Goal: Task Accomplishment & Management: Complete application form

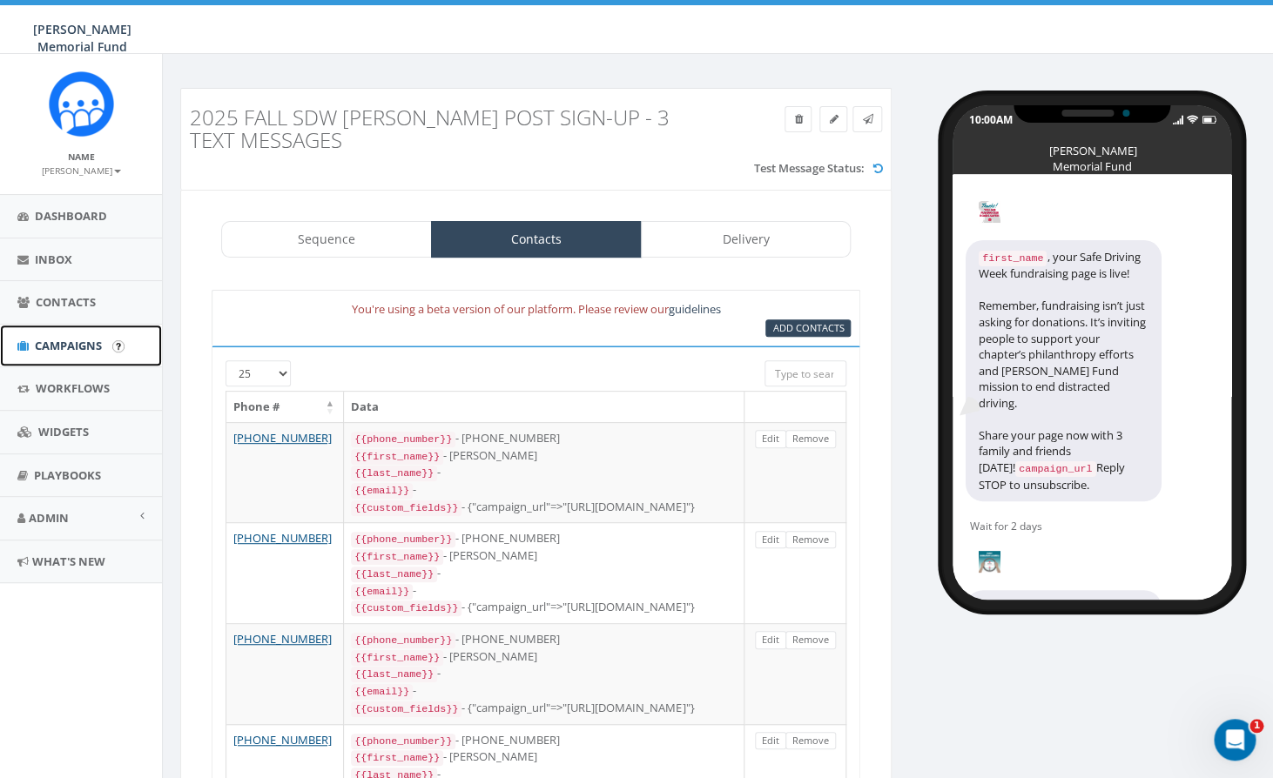
click at [69, 345] on span "Campaigns" at bounding box center [68, 346] width 67 height 16
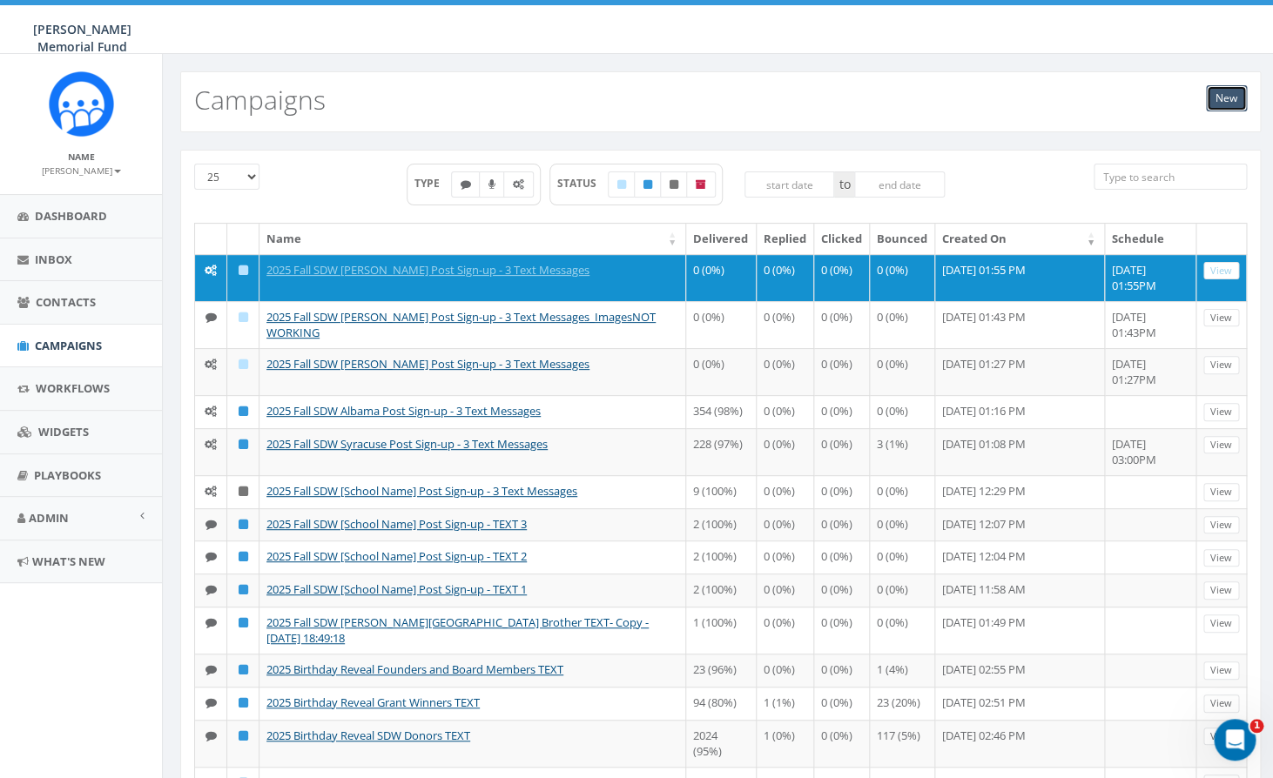
click at [1235, 100] on link "New" at bounding box center [1226, 98] width 41 height 26
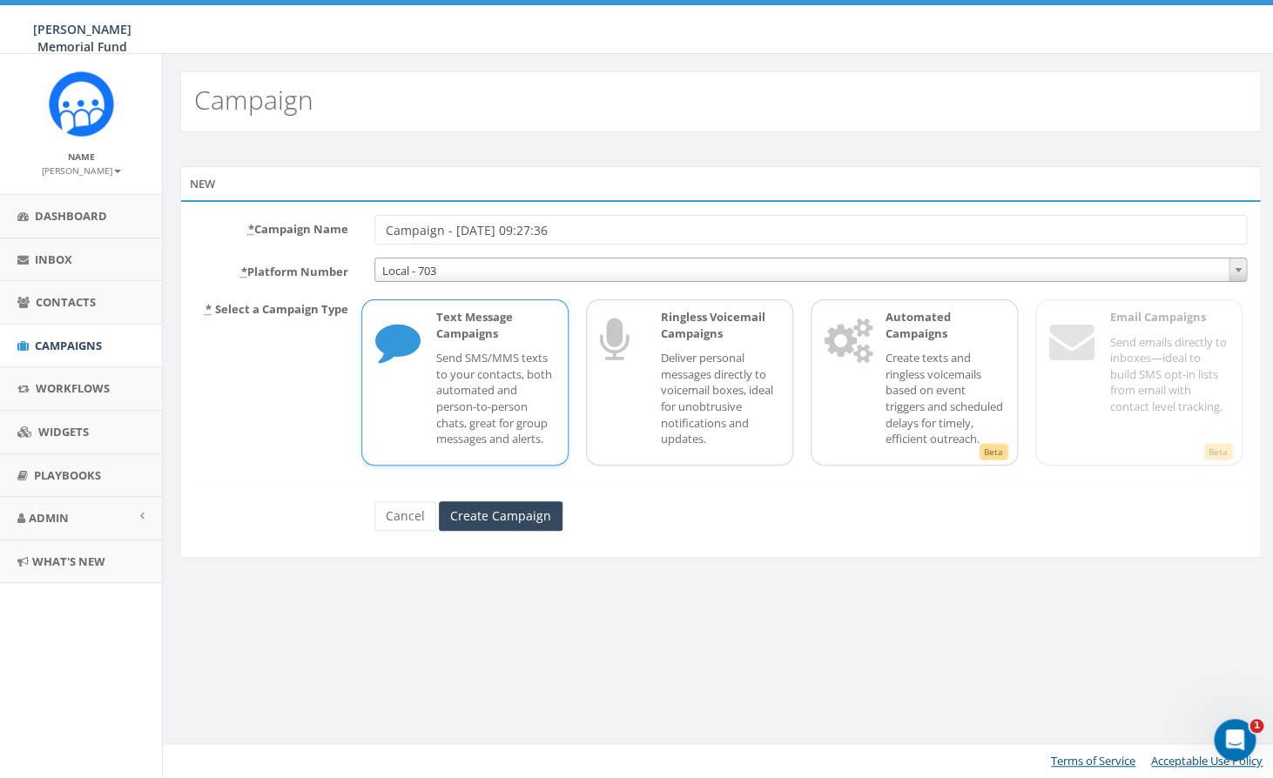
drag, startPoint x: 578, startPoint y: 230, endPoint x: 384, endPoint y: 229, distance: 194.2
click at [384, 229] on input "Campaign - 09/13/2025, 09:27:36" at bounding box center [810, 230] width 873 height 30
type input "2025 Fall SDW Syracuse Candlelight Vigil"
click at [408, 376] on icon at bounding box center [397, 344] width 44 height 70
click at [500, 531] on input "Create Campaign" at bounding box center [501, 517] width 124 height 30
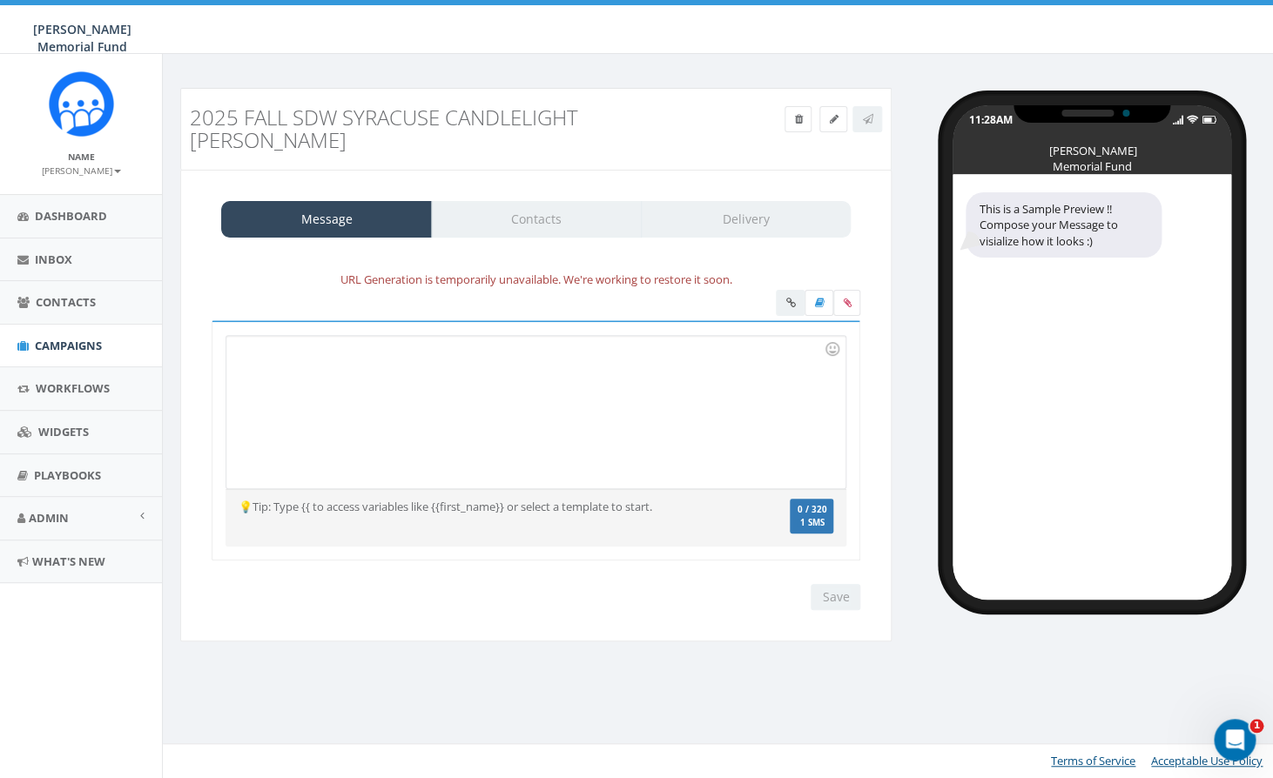
click at [360, 346] on div at bounding box center [535, 412] width 618 height 152
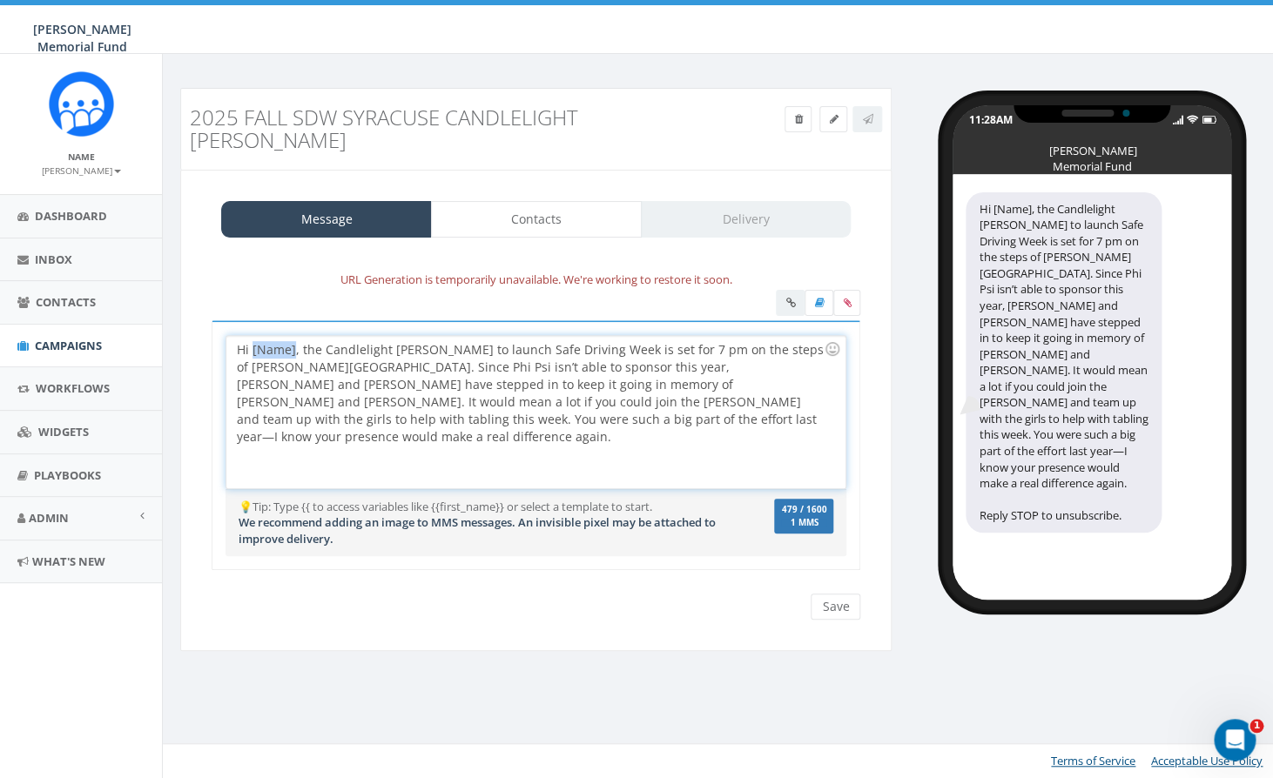
drag, startPoint x: 293, startPoint y: 325, endPoint x: 253, endPoint y: 321, distance: 41.1
click at [253, 336] on div "Hi [Name], the Candlelight Vigil to launch Safe Driving Week is set for 7 pm on…" at bounding box center [535, 412] width 618 height 152
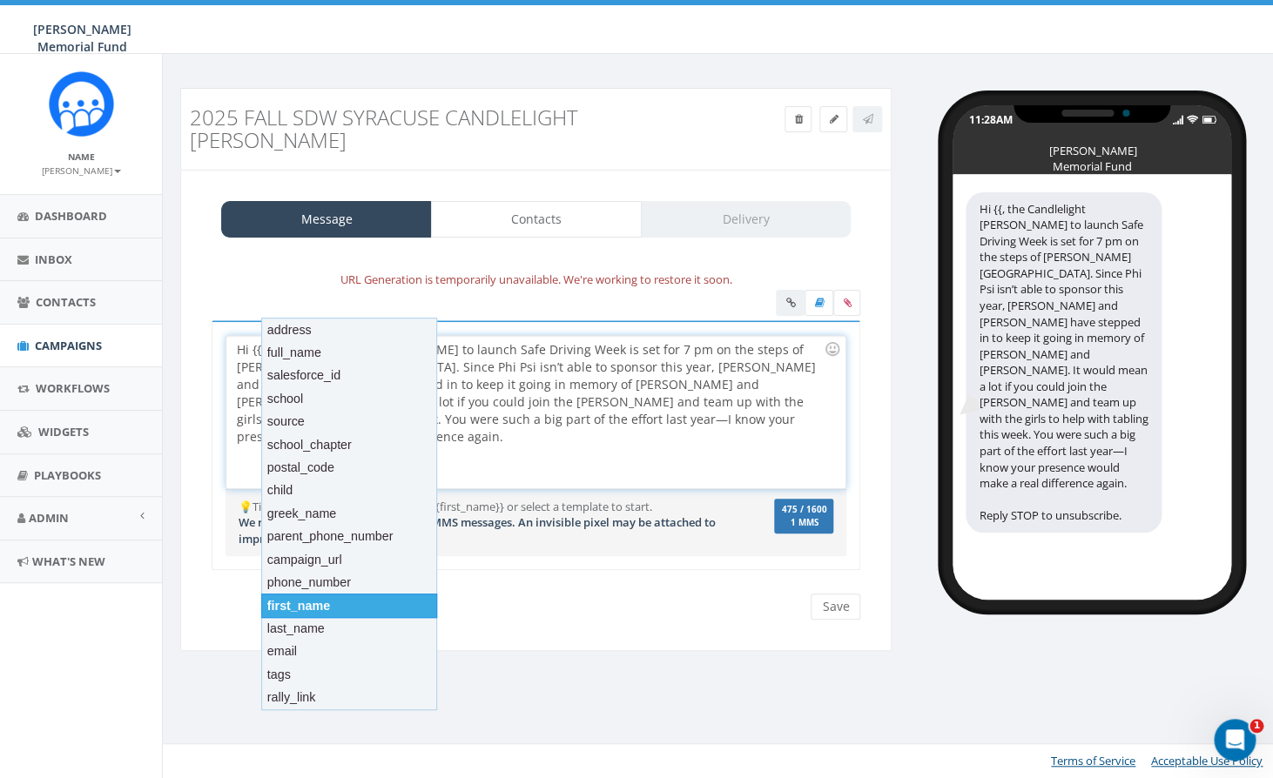
click at [293, 611] on div "first_name" at bounding box center [349, 606] width 176 height 24
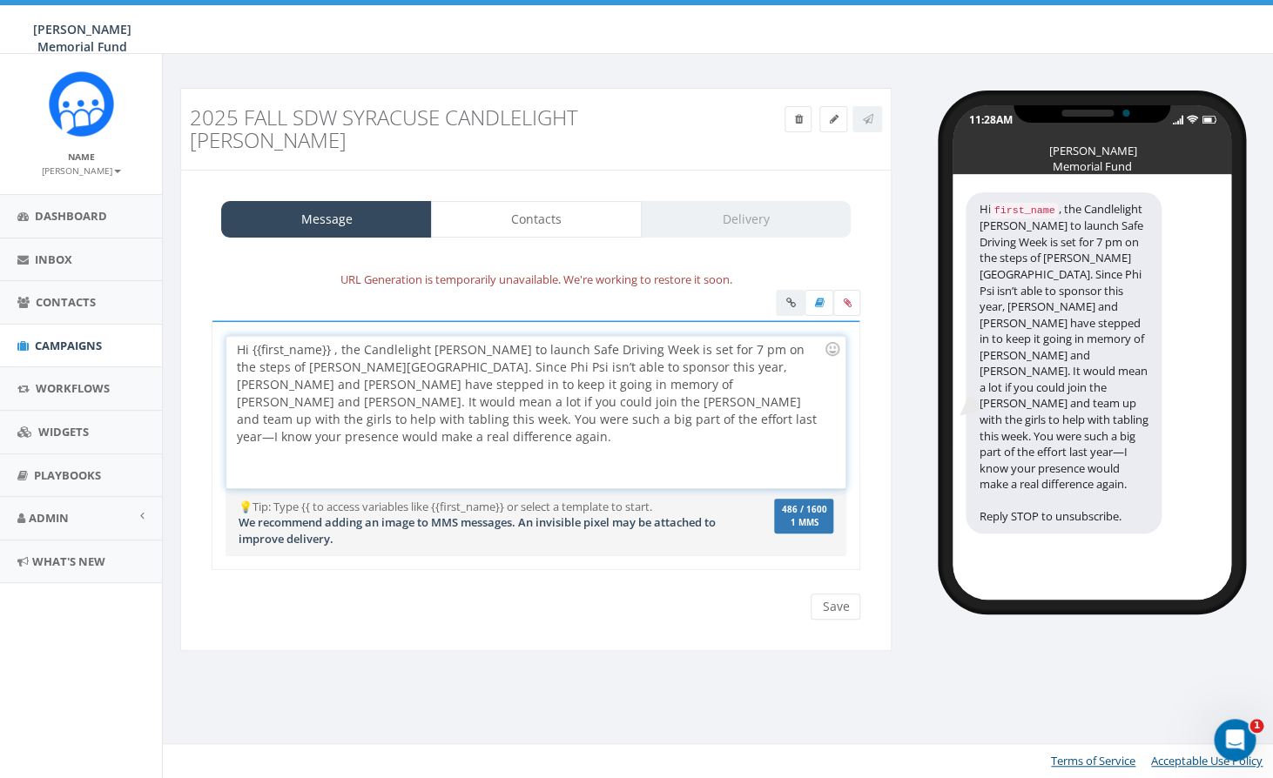
click at [333, 336] on div "Hi {{first_name}} , the Candlelight Vigil to launch Safe Driving Week is set fo…" at bounding box center [535, 412] width 618 height 152
click at [330, 344] on div "Hi {{first_name}}, the Candlelight Vigil to launch Safe Driving Week is set for…" at bounding box center [535, 412] width 618 height 152
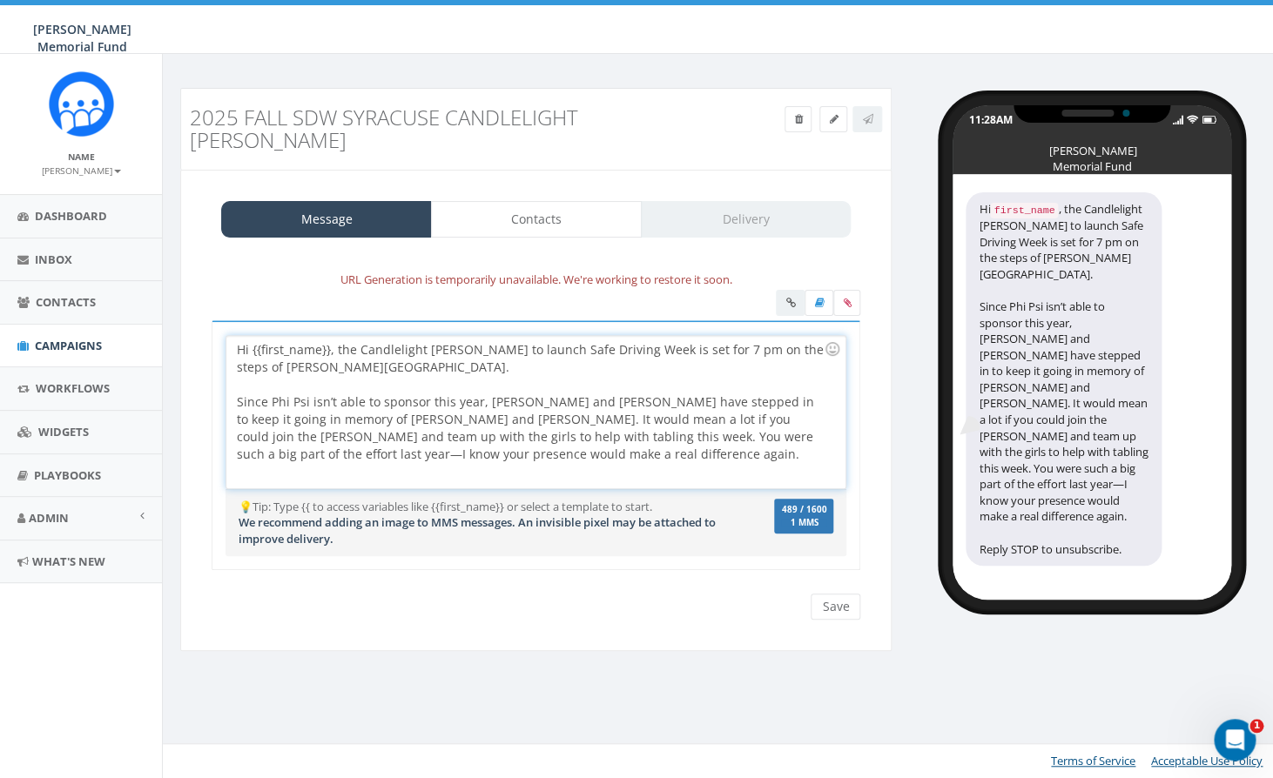
click at [407, 396] on div "Since Phi Psi isn’t able to sponsor this year, Tri Delt and Kappa have stepped …" at bounding box center [530, 429] width 587 height 70
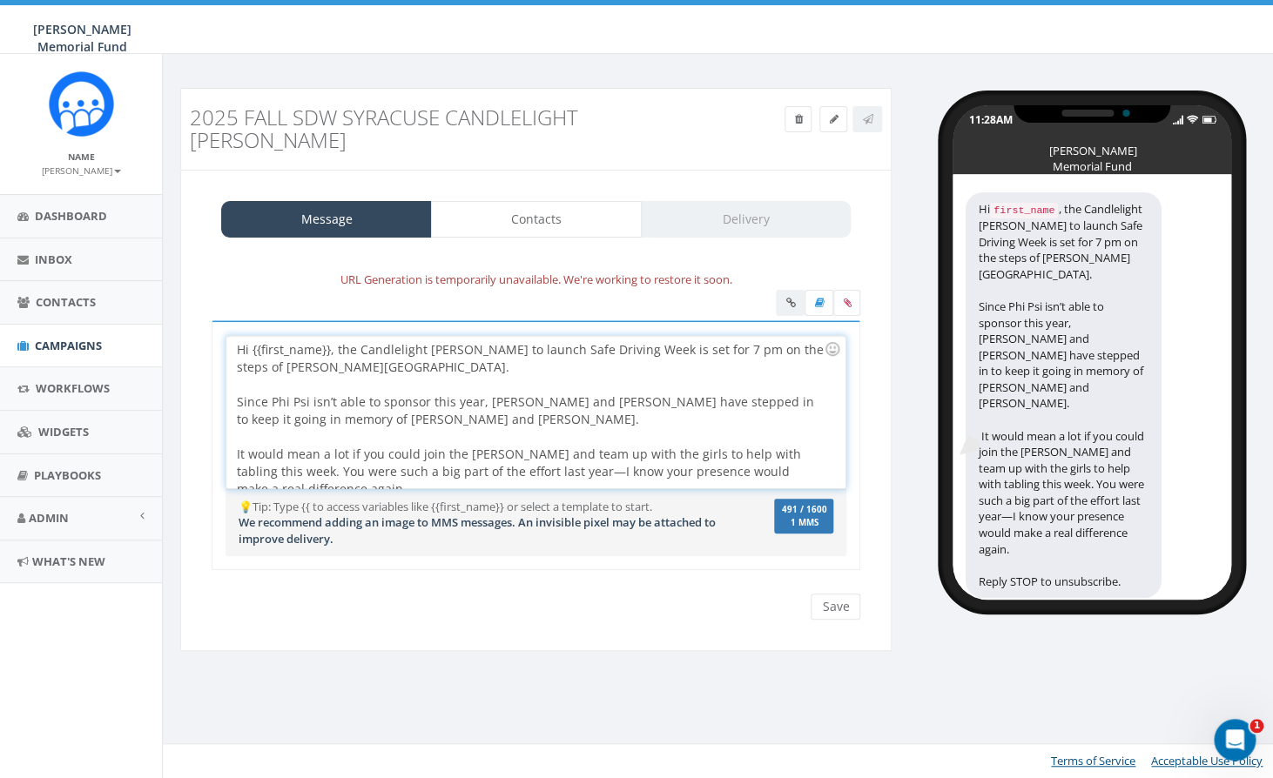
scroll to position [15, 0]
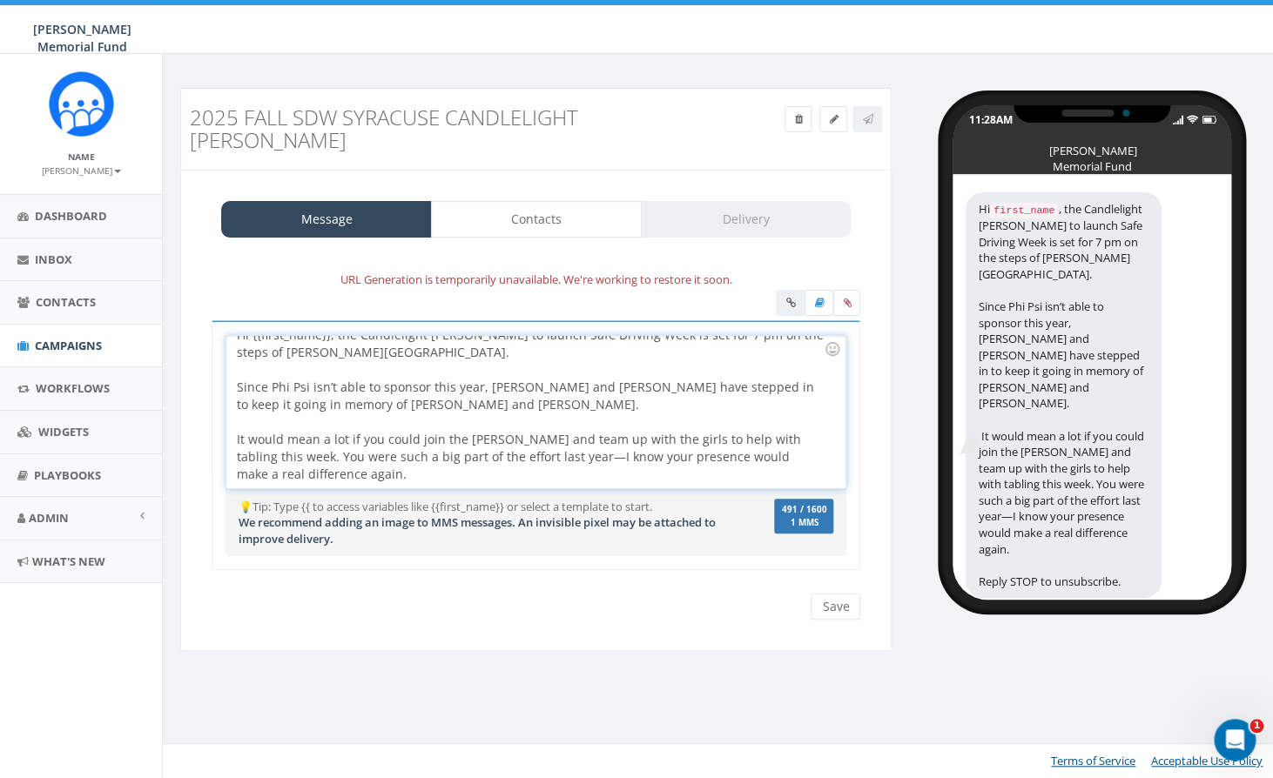
click at [337, 452] on div "It would mean a lot if you could join the Vigil and team up with the girls to h…" at bounding box center [530, 457] width 587 height 52
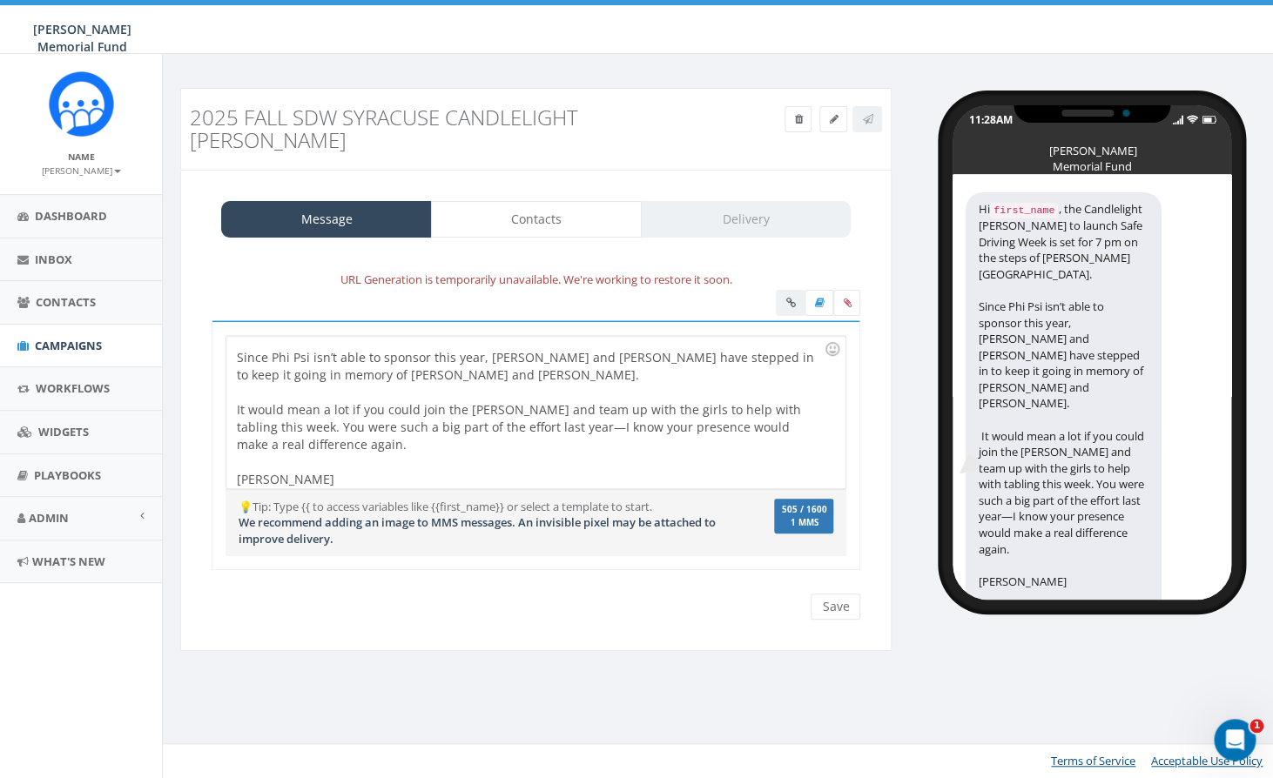
scroll to position [0, 0]
click at [854, 290] on label at bounding box center [846, 303] width 27 height 26
click at [0, 0] on input "file" at bounding box center [0, 0] width 0 height 0
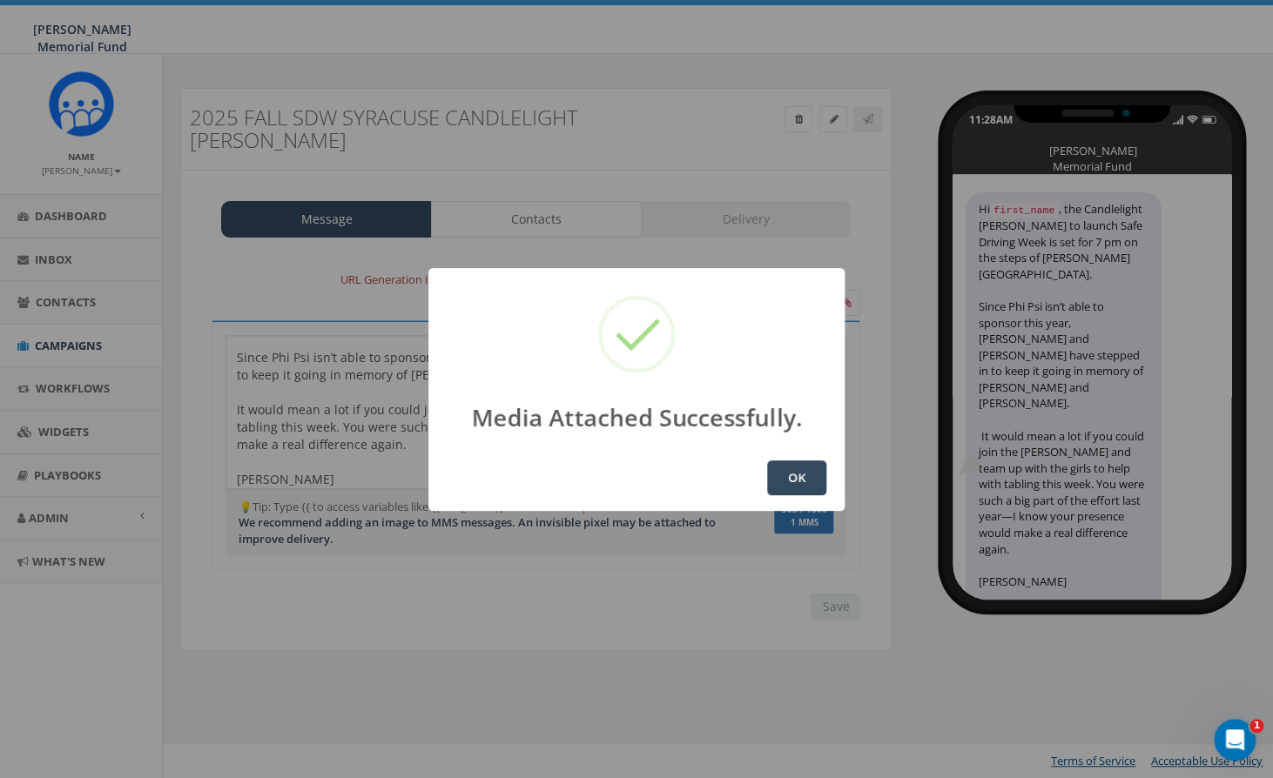
click at [799, 479] on button "OK" at bounding box center [796, 478] width 59 height 35
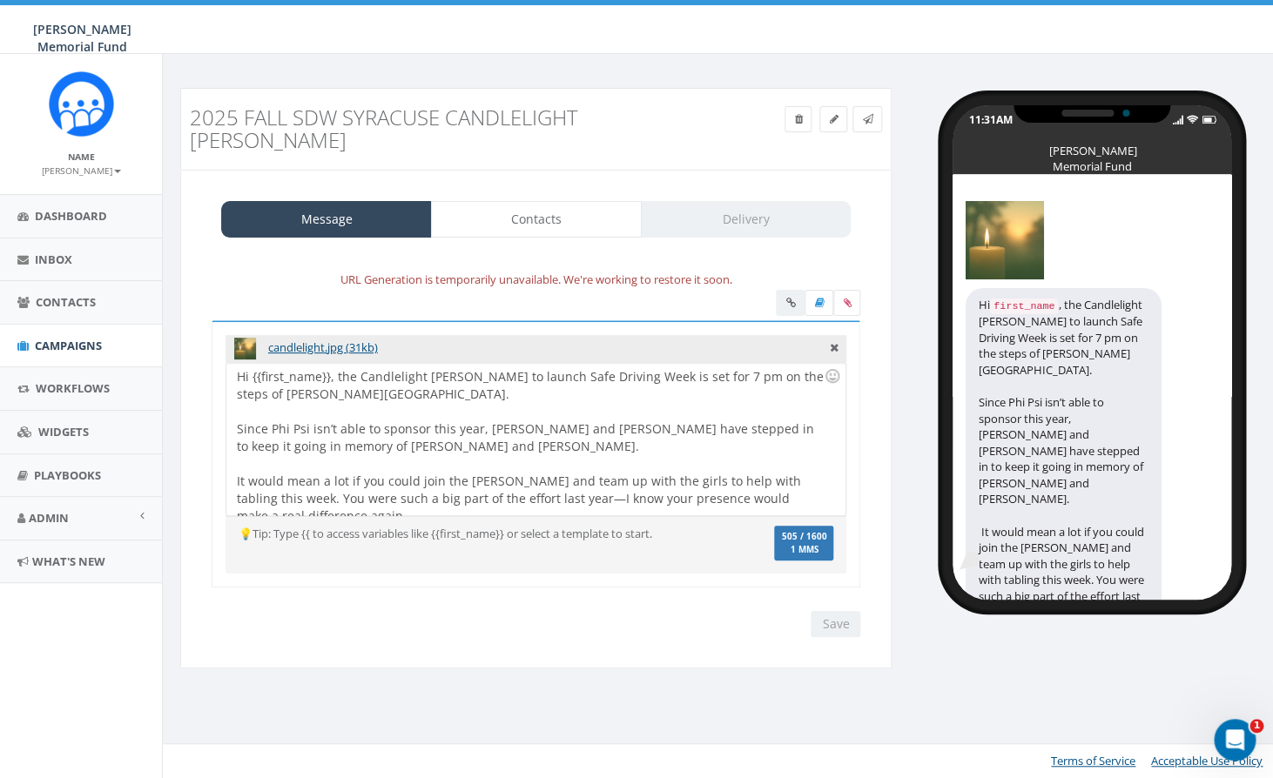
click at [656, 463] on div "Hi {{first_name}}, the Candlelight Vigil to launch Safe Driving Week is set for…" at bounding box center [535, 439] width 618 height 152
click at [869, 117] on icon at bounding box center [867, 119] width 10 height 10
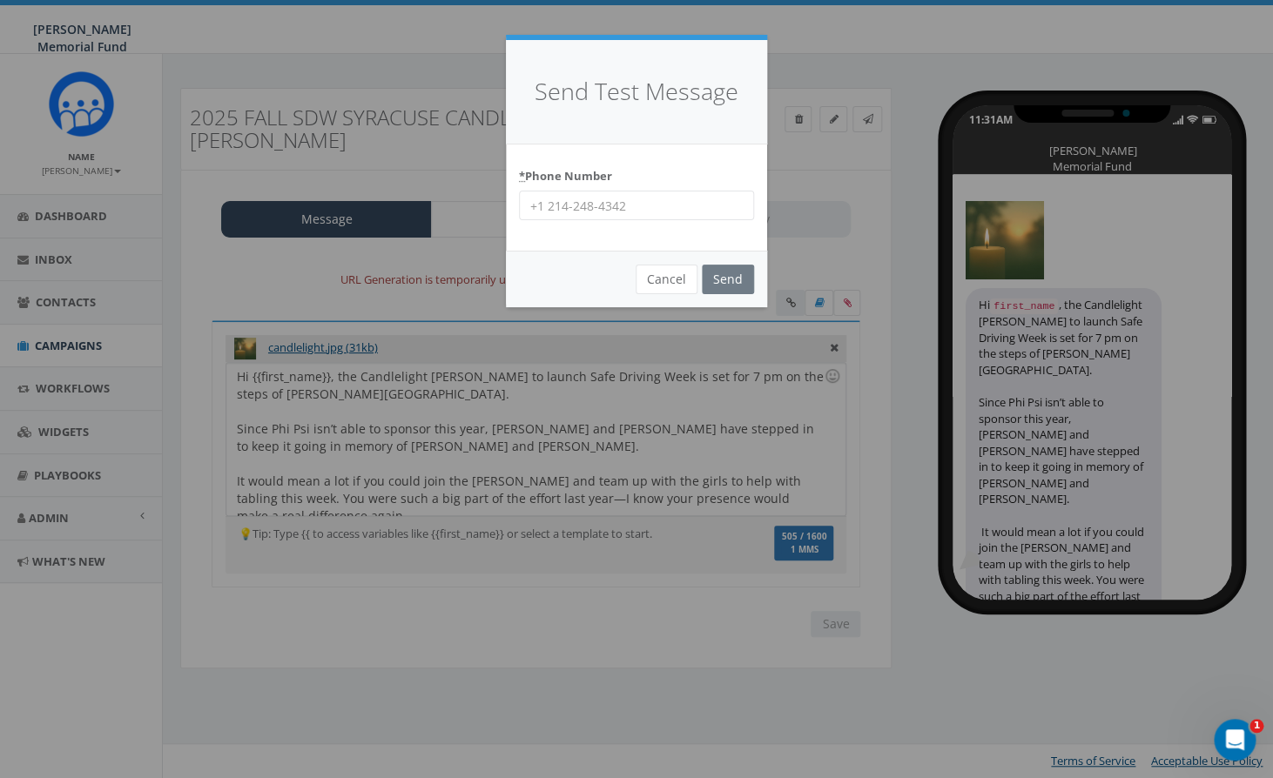
click at [605, 199] on input "* Phone Number" at bounding box center [636, 206] width 235 height 30
type input "7035872777"
click at [725, 284] on input "Send" at bounding box center [728, 280] width 52 height 30
click at [737, 278] on body "Hunter Watson Memorial Fund Hunter Watson Memorial Fund Profile Sign Out 0.00 %…" at bounding box center [636, 389] width 1273 height 778
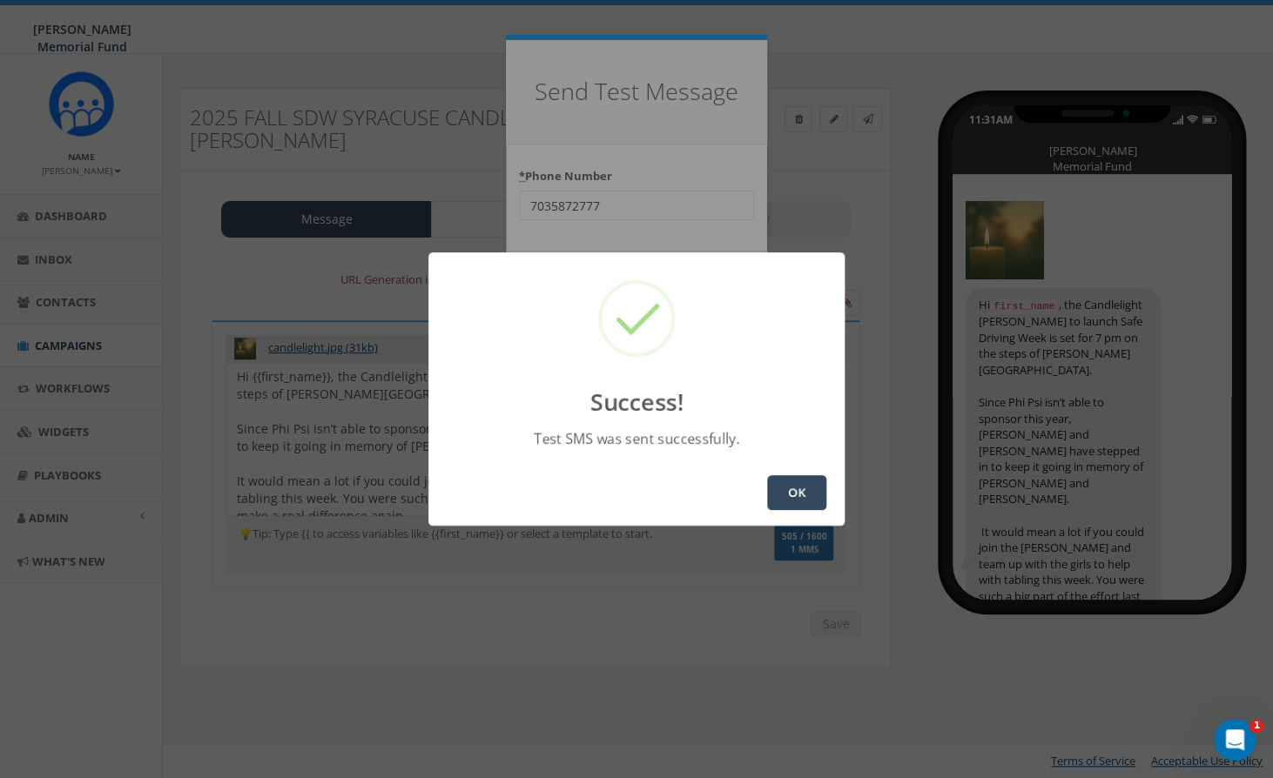
click at [785, 488] on button "OK" at bounding box center [796, 492] width 59 height 35
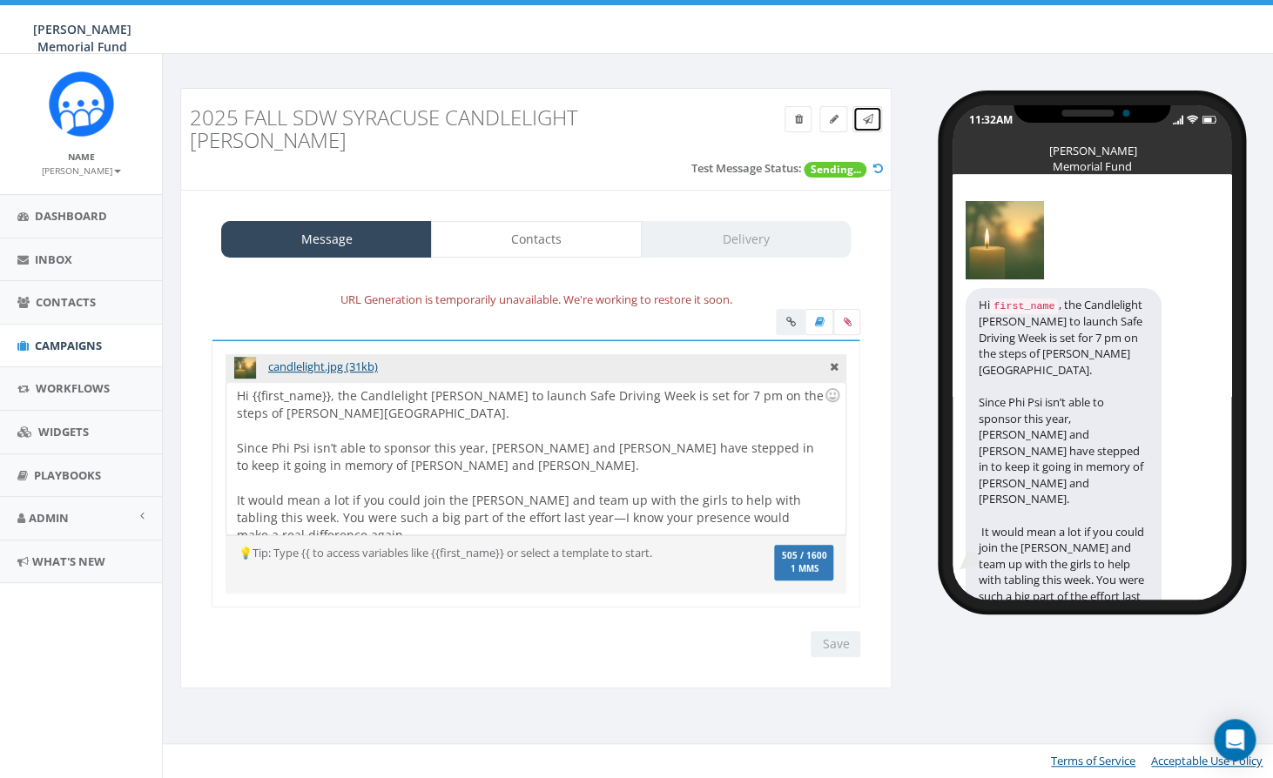
click at [868, 120] on icon at bounding box center [867, 119] width 10 height 10
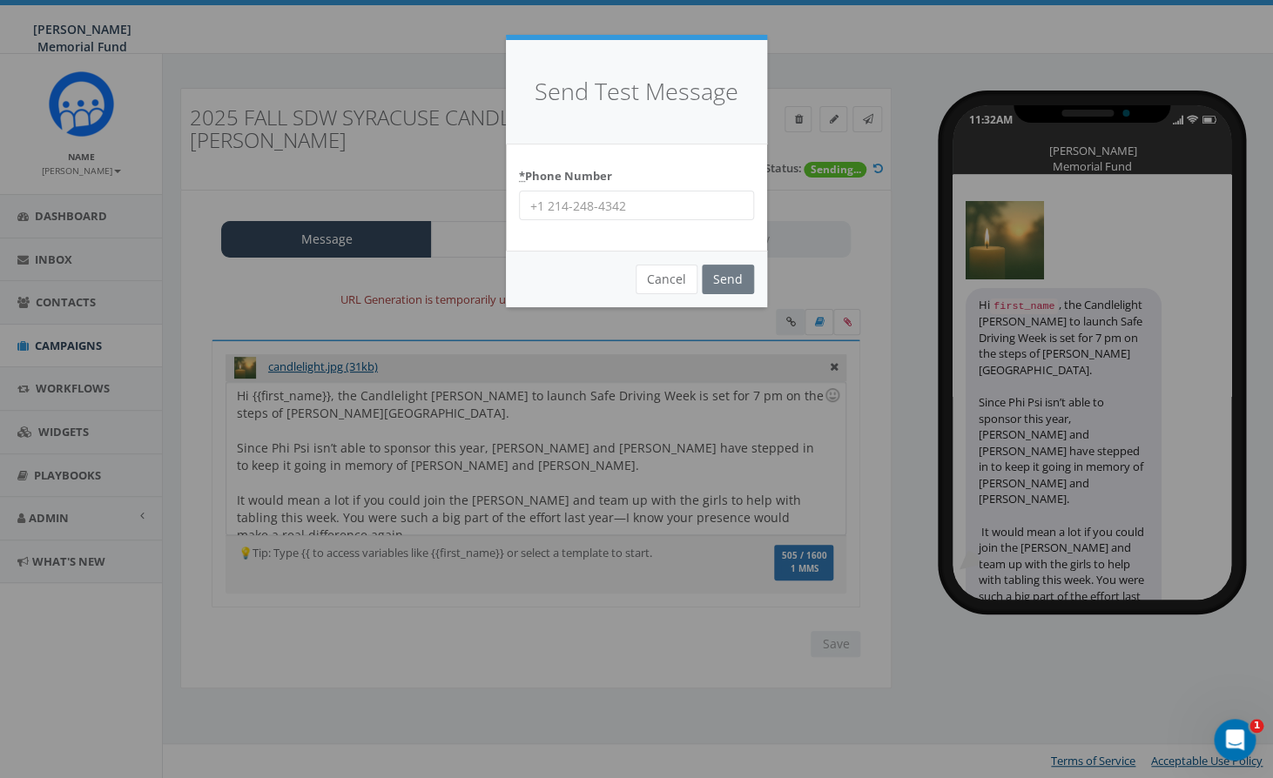
click at [622, 202] on input "* Phone Number" at bounding box center [636, 206] width 235 height 30
type input "8644201836"
click at [727, 280] on input "Send" at bounding box center [728, 280] width 52 height 30
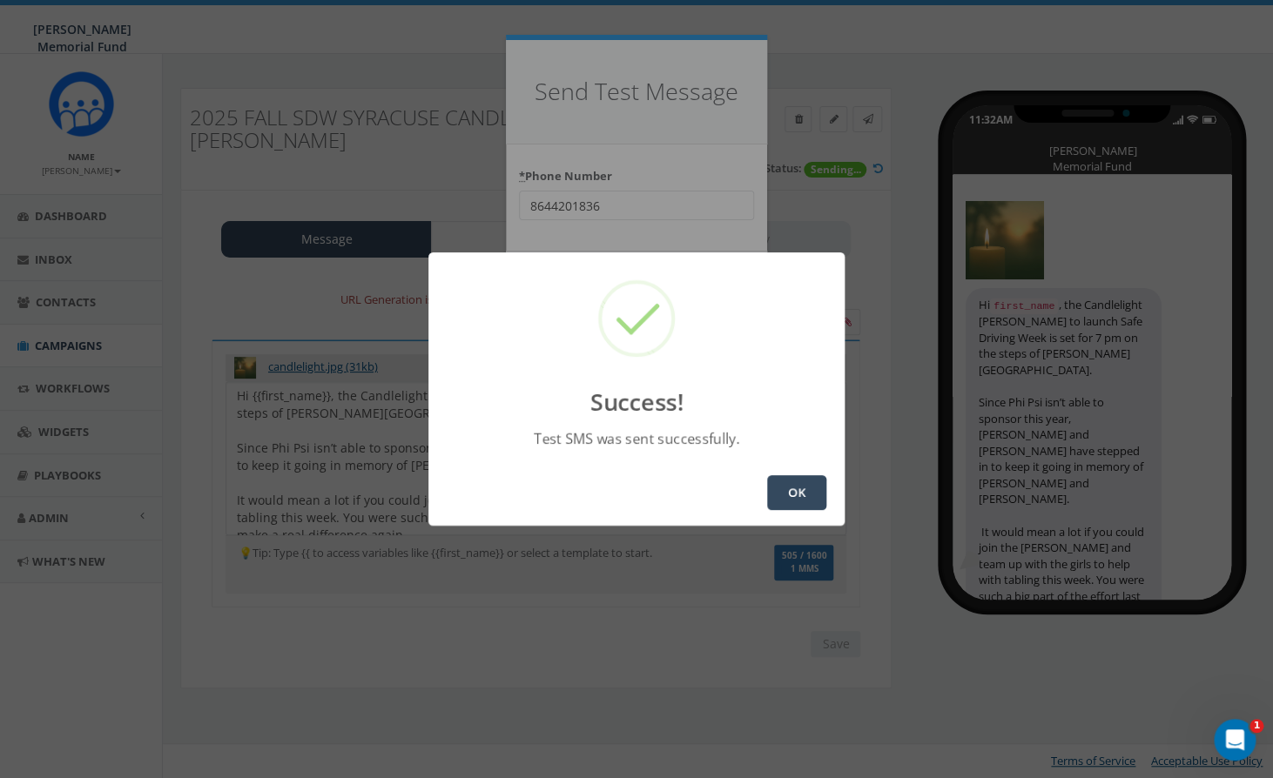
click at [791, 492] on button "OK" at bounding box center [796, 492] width 59 height 35
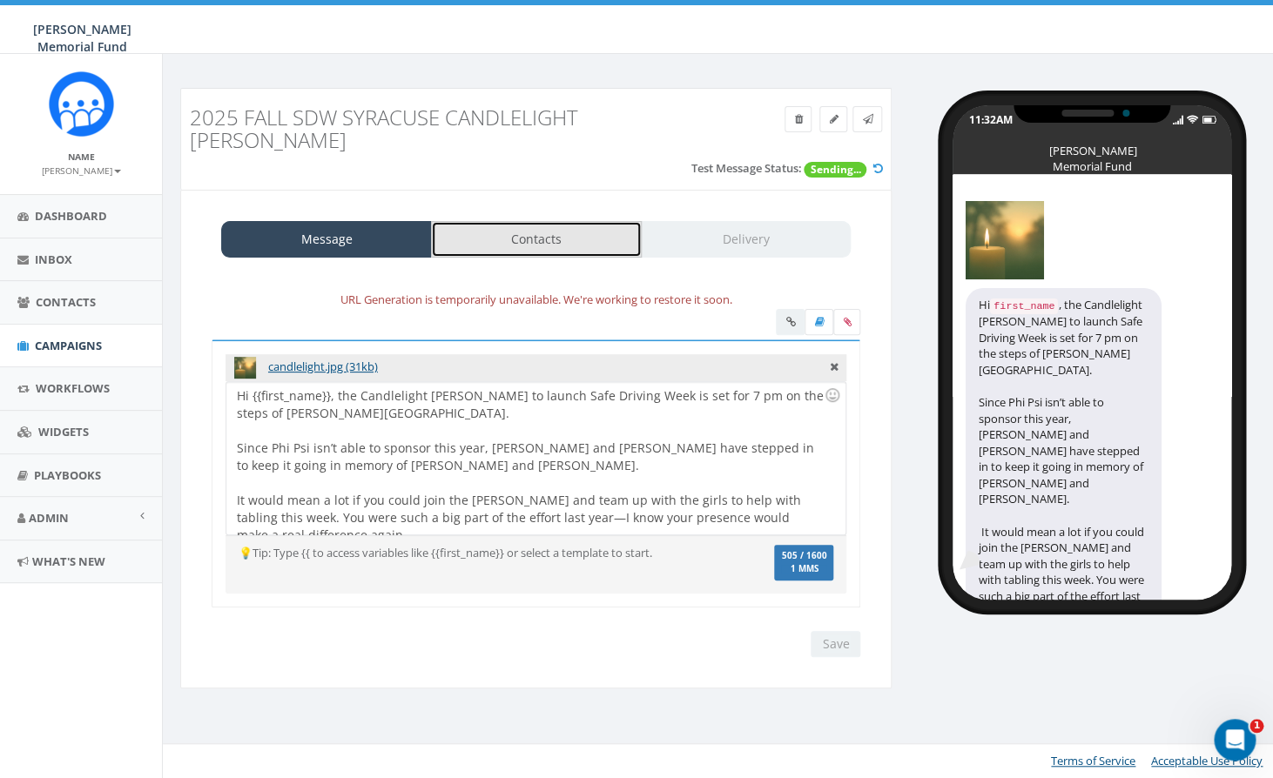
click at [568, 221] on link "Contacts" at bounding box center [536, 239] width 211 height 37
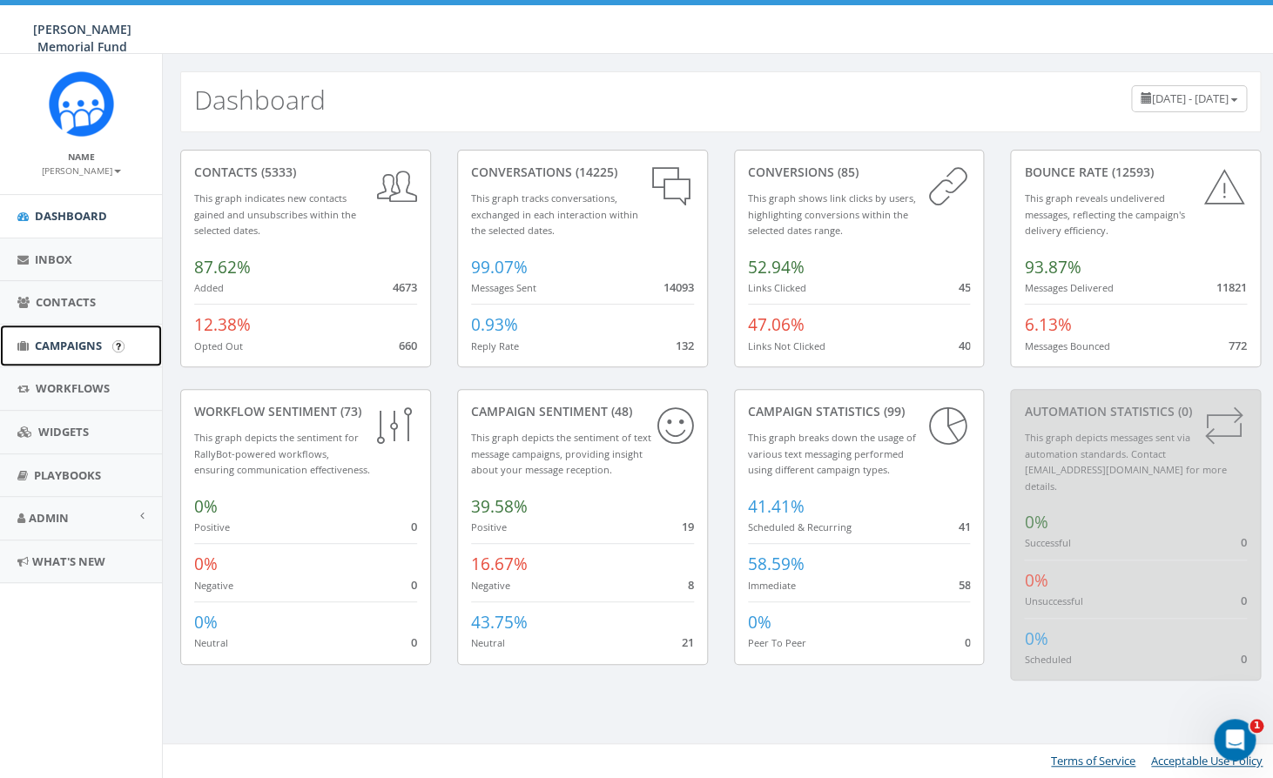
click at [54, 335] on link "Campaigns" at bounding box center [81, 346] width 162 height 43
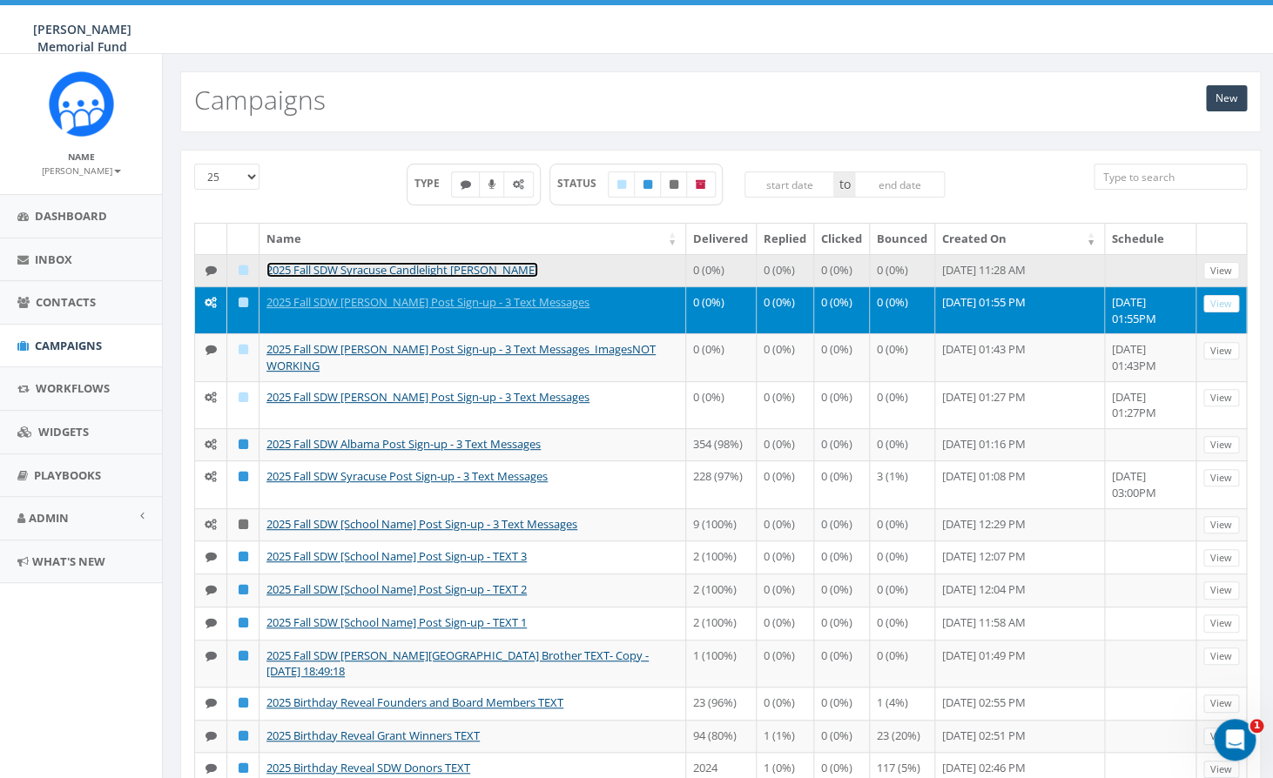
click at [373, 267] on link "2025 Fall SDW Syracuse Candlelight [PERSON_NAME]" at bounding box center [402, 270] width 272 height 16
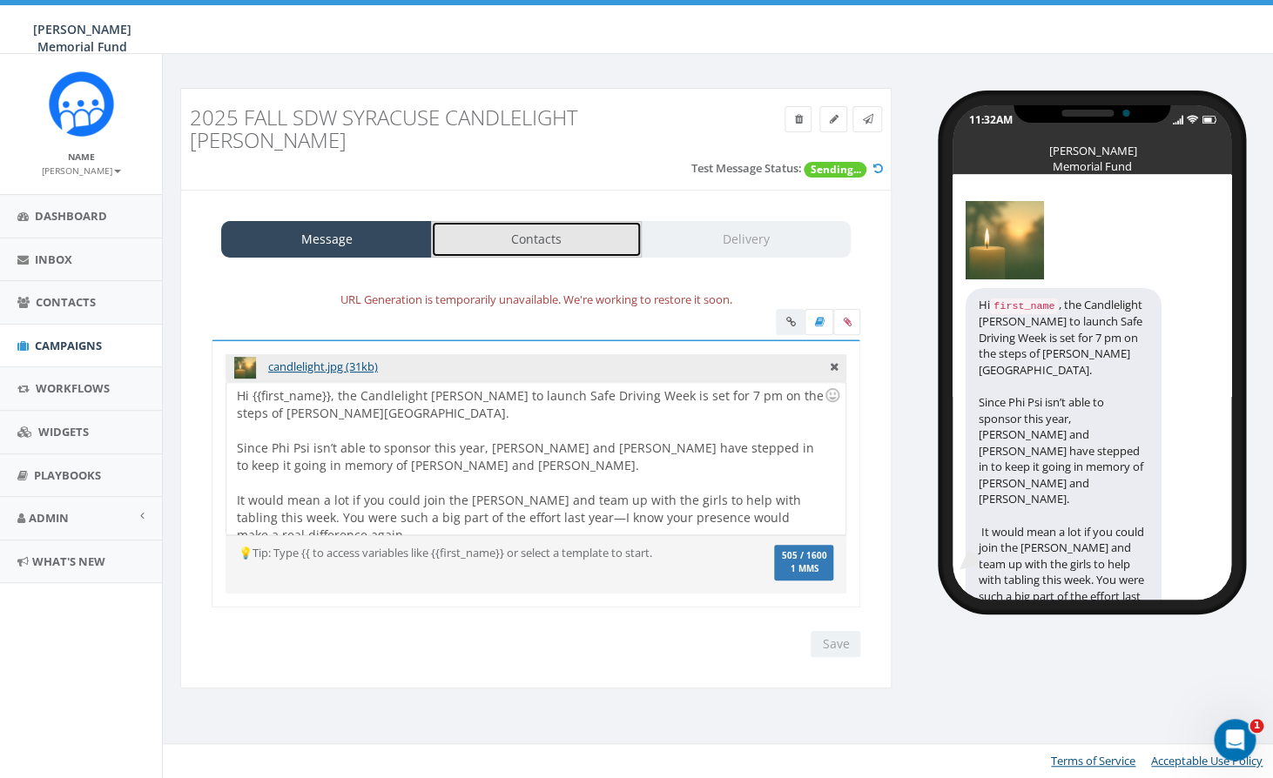
click at [562, 221] on link "Contacts" at bounding box center [536, 239] width 211 height 37
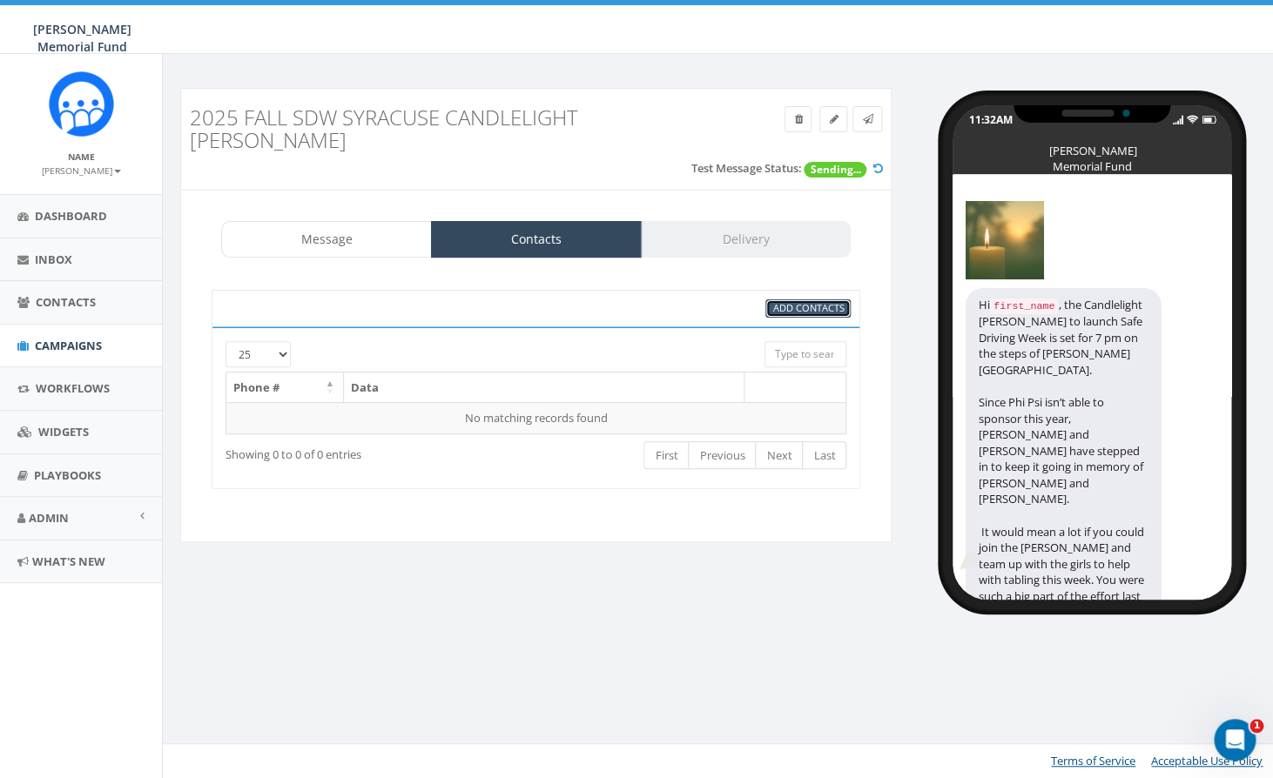
click at [812, 301] on span "Add Contacts" at bounding box center [807, 307] width 71 height 13
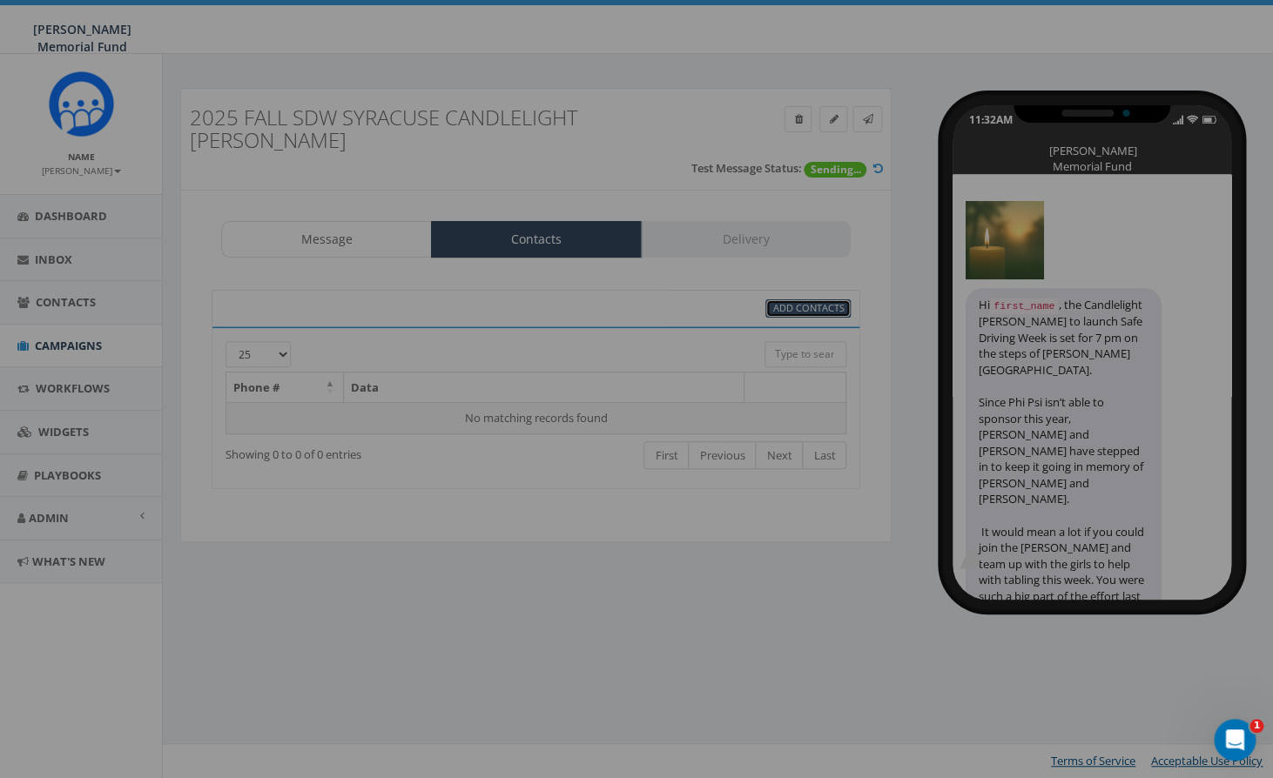
select select
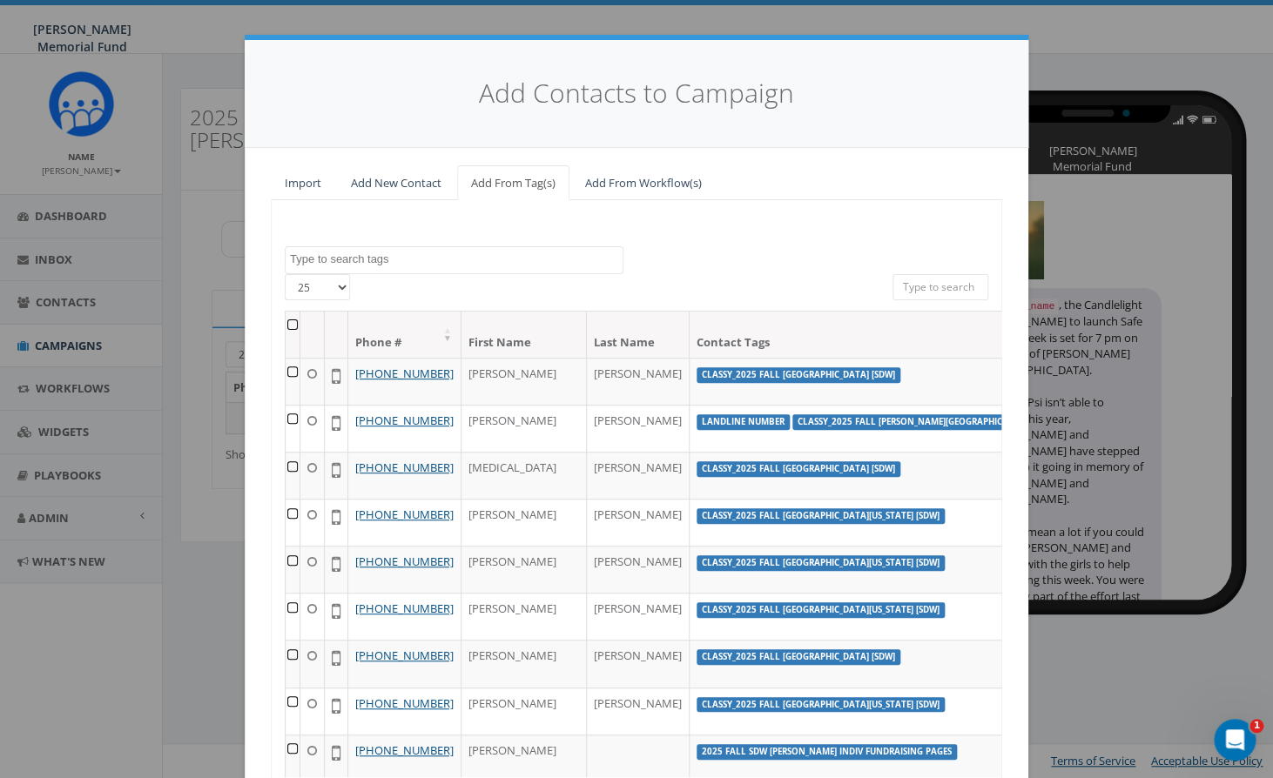
click at [412, 260] on textarea "Search" at bounding box center [456, 260] width 333 height 16
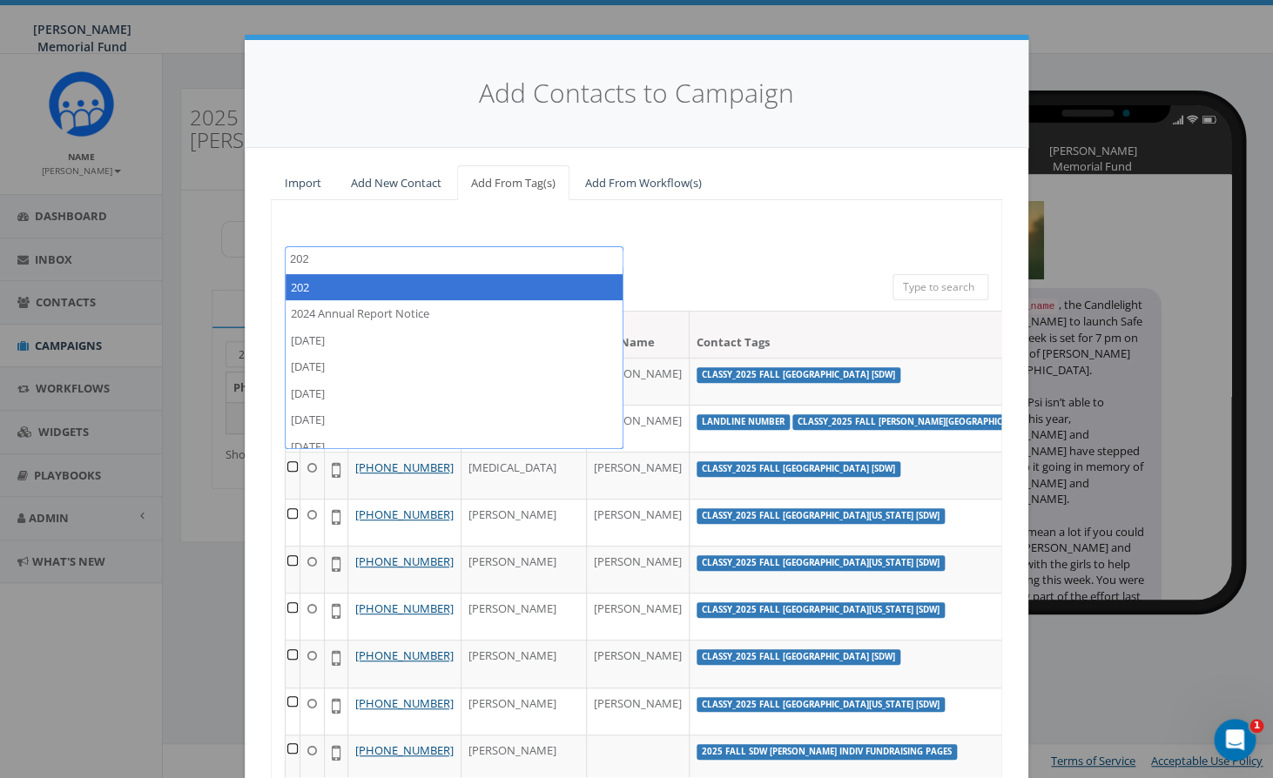
drag, startPoint x: 321, startPoint y: 260, endPoint x: 253, endPoint y: 255, distance: 68.1
click at [290, 255] on textarea "202" at bounding box center [456, 260] width 333 height 16
paste textarea "4 Brothers"
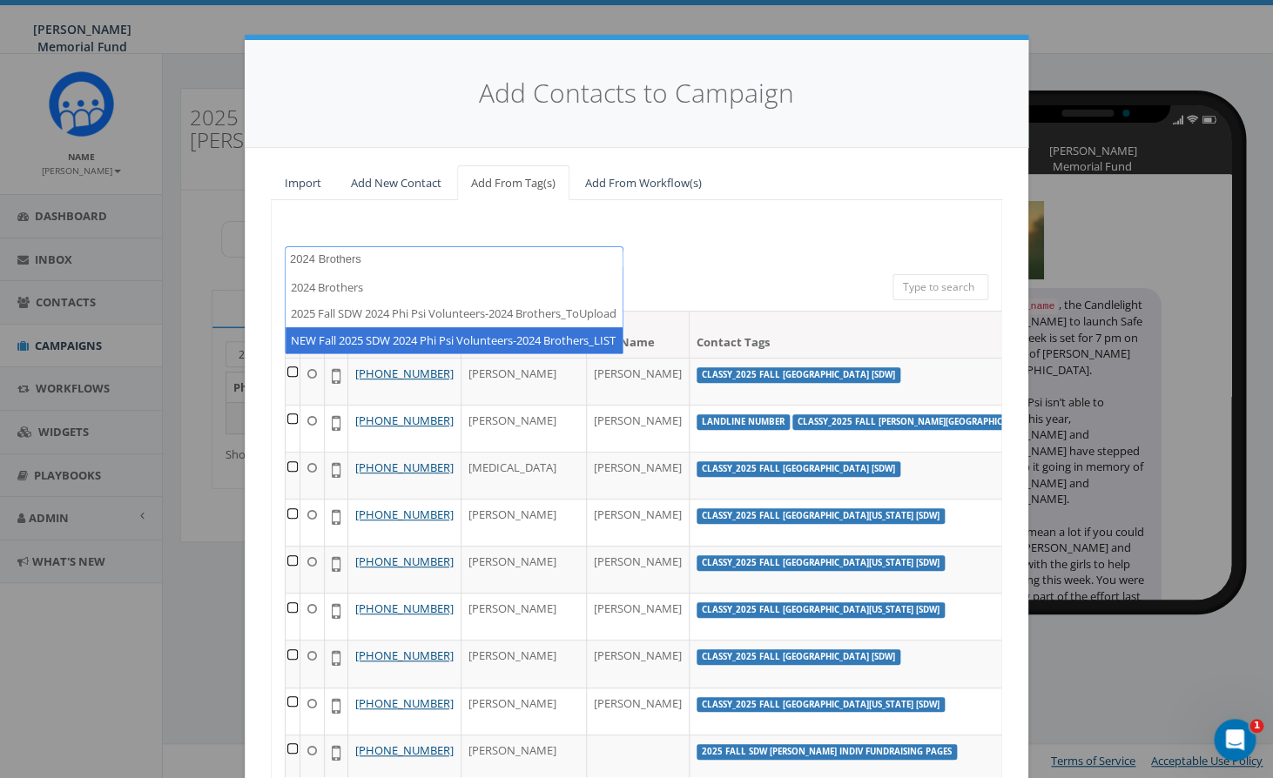
type textarea "2024 Brothers"
select select "NEW Fall 2025 SDW 2024 Phi Psi Volunteers-2024 Brothers_LIST"
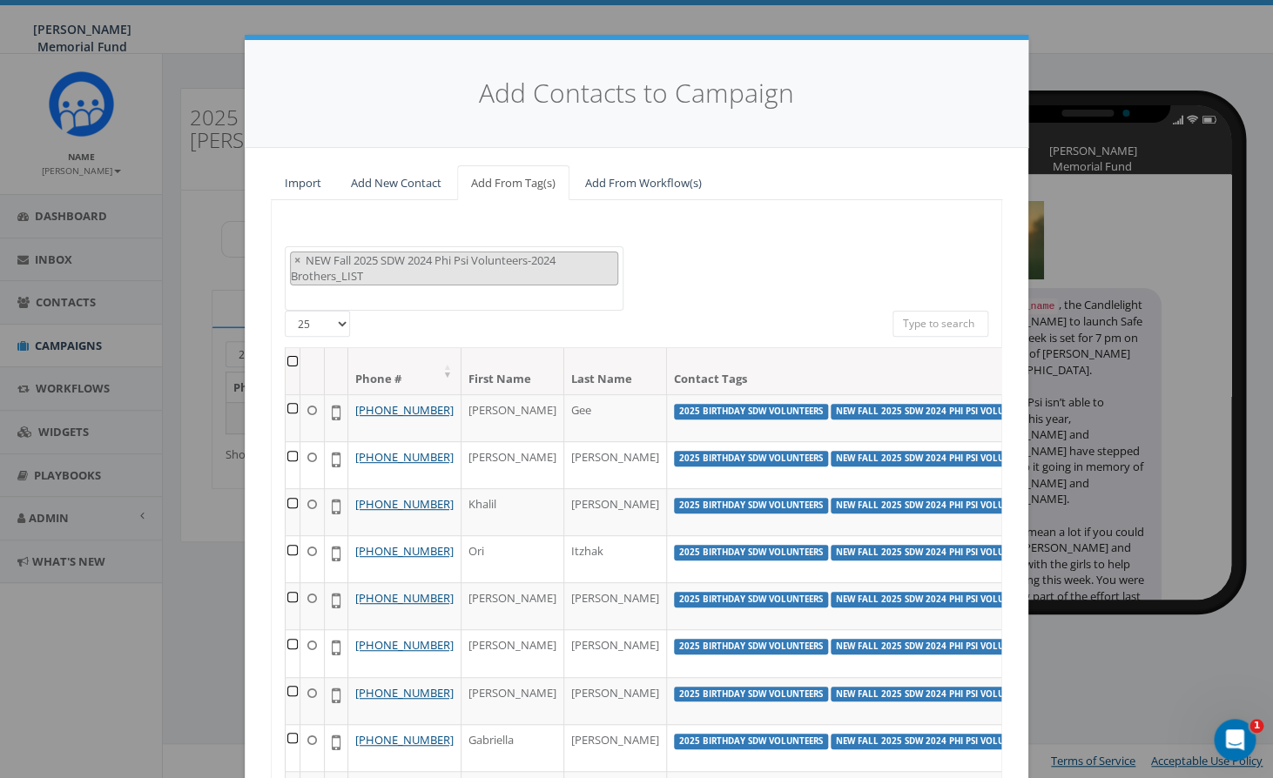
click at [293, 363] on th at bounding box center [293, 371] width 15 height 46
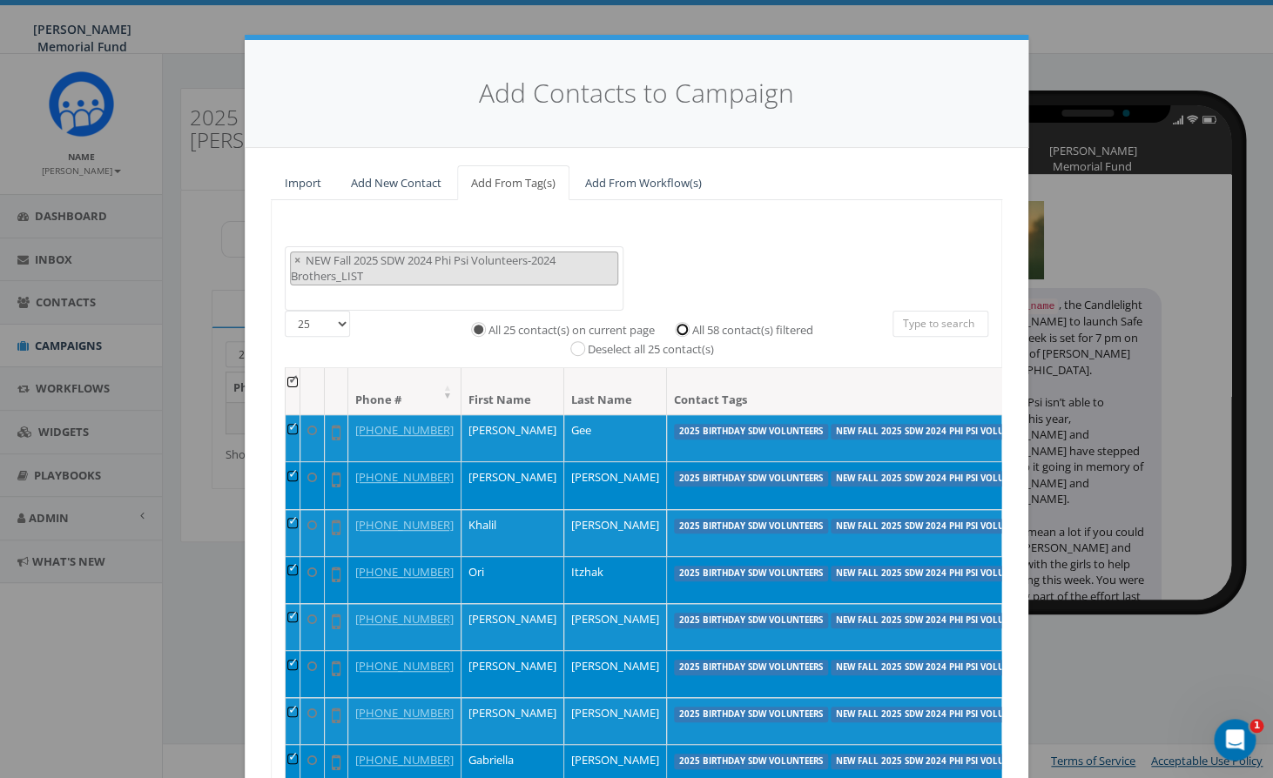
click at [686, 333] on input "All 58 contact(s) filtered" at bounding box center [686, 328] width 11 height 11
radio input "true"
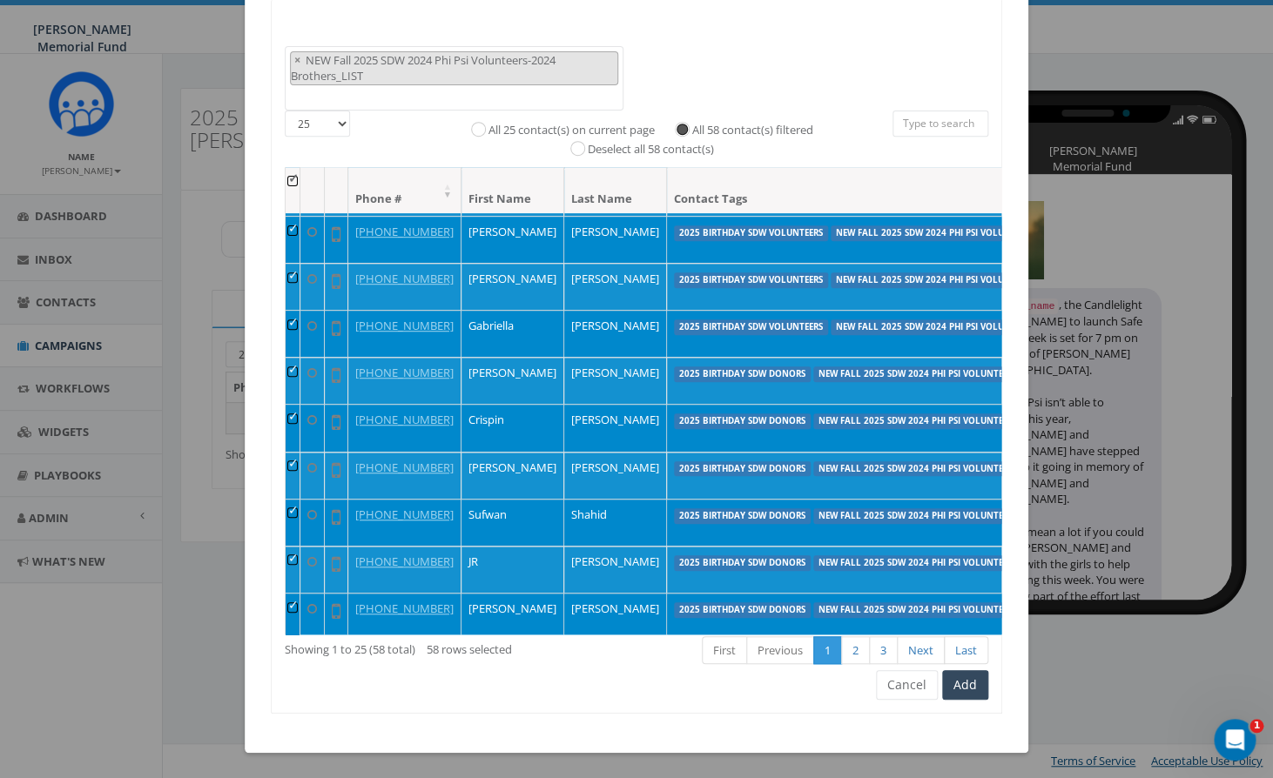
scroll to position [279, 0]
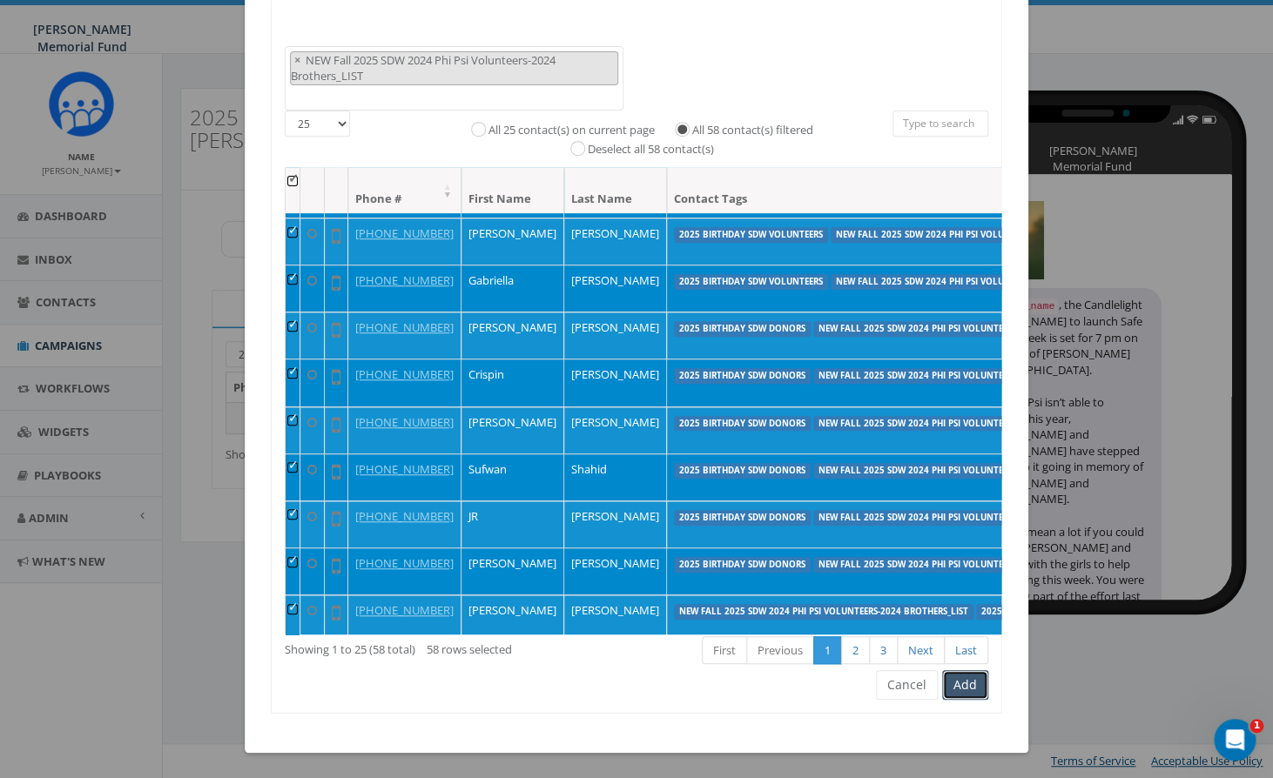
click at [975, 687] on button "Add" at bounding box center [965, 685] width 46 height 30
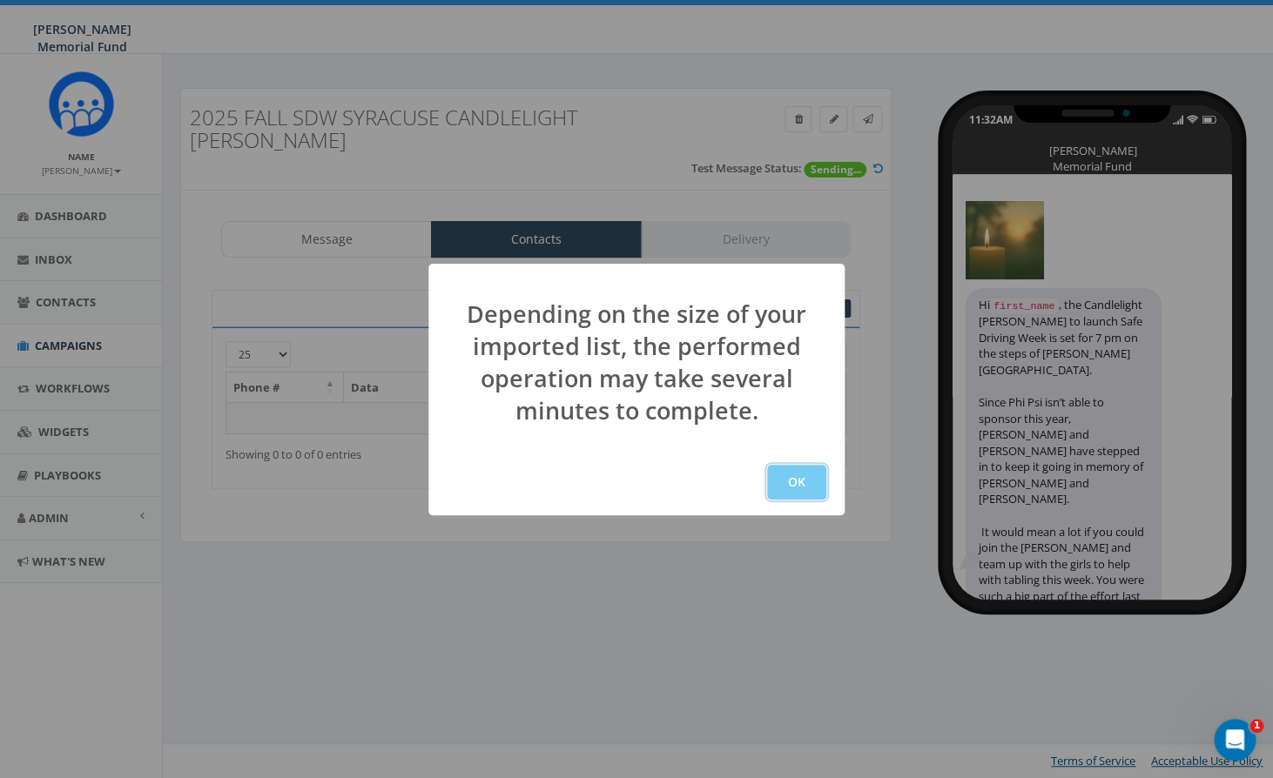
click at [790, 487] on button "OK" at bounding box center [796, 482] width 59 height 35
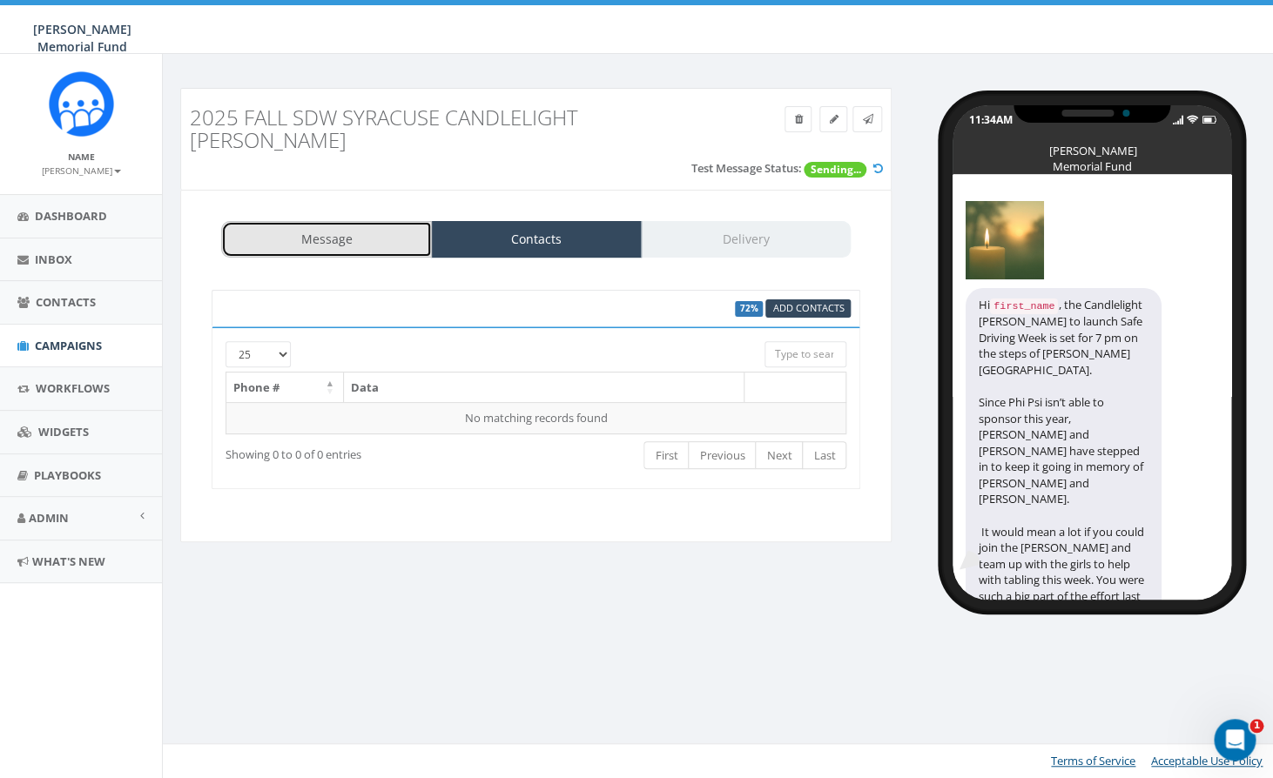
click at [320, 221] on link "Message" at bounding box center [326, 239] width 211 height 37
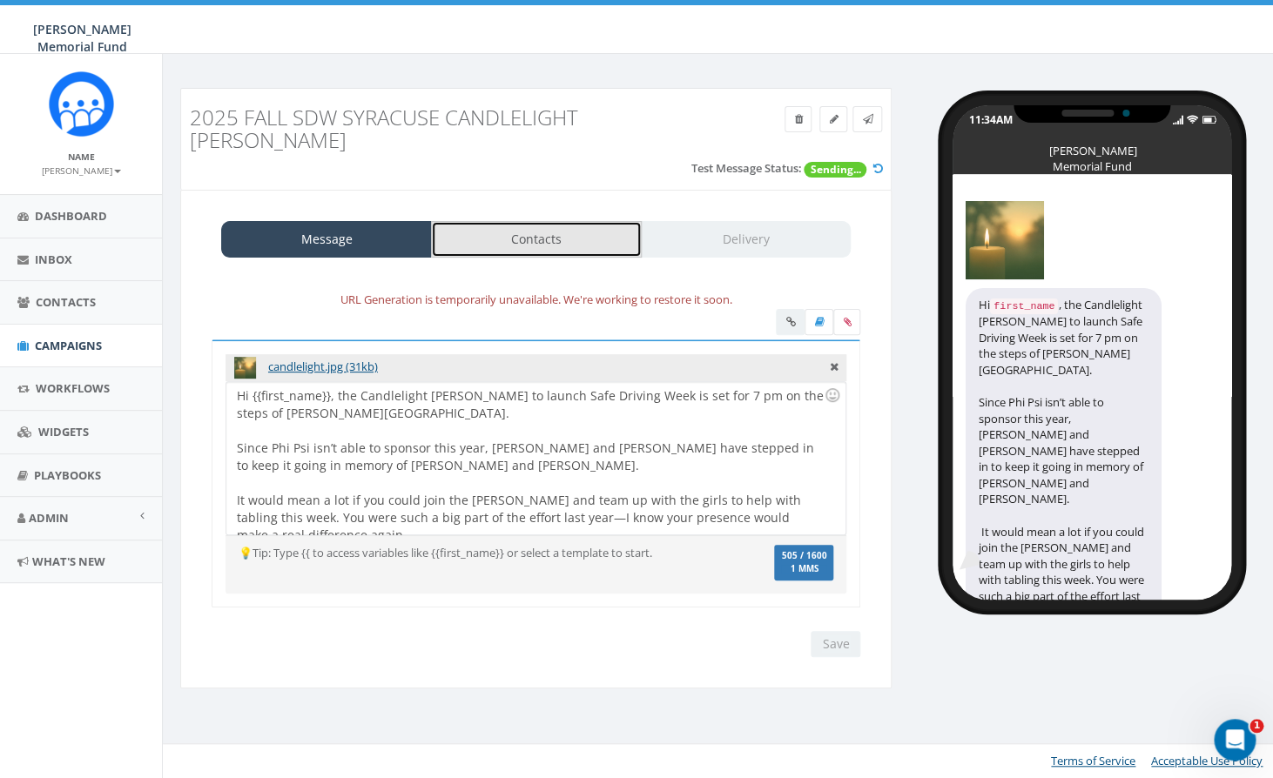
click at [541, 221] on link "Contacts" at bounding box center [536, 239] width 211 height 37
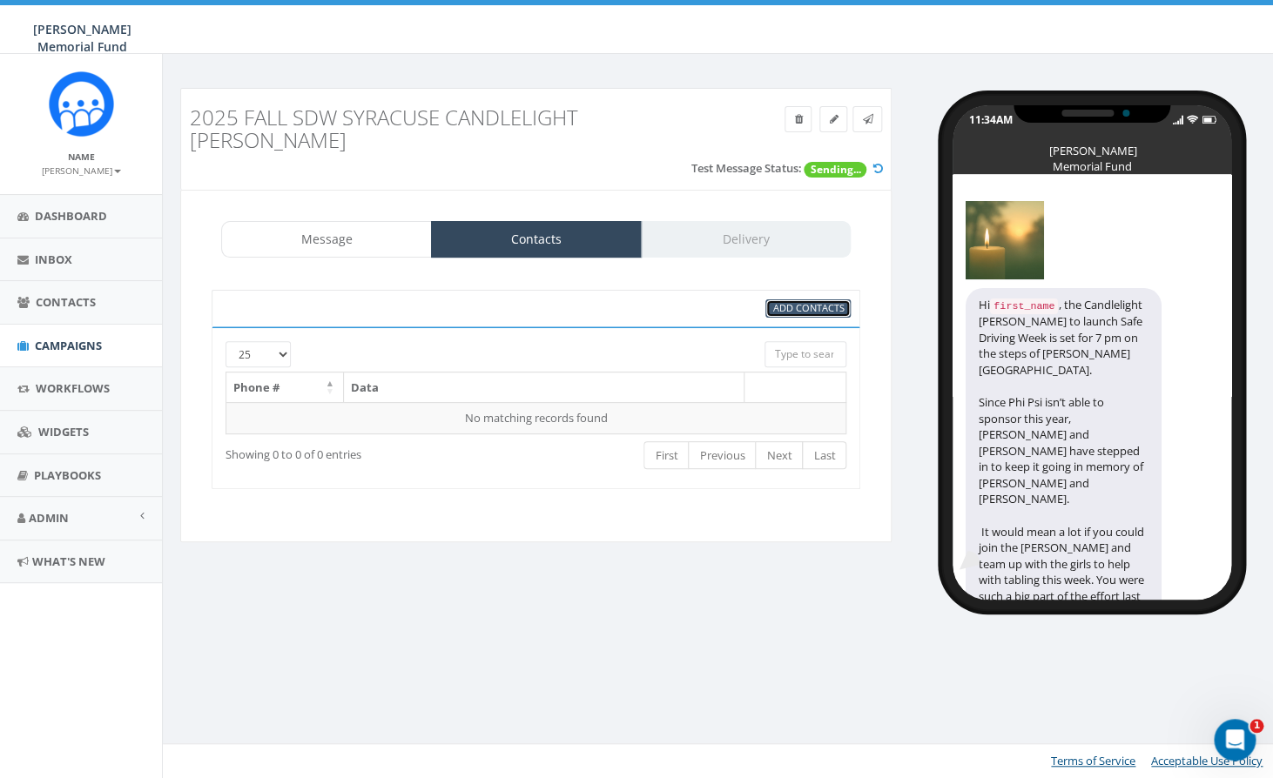
click at [807, 301] on span "Add Contacts" at bounding box center [807, 307] width 71 height 13
select select
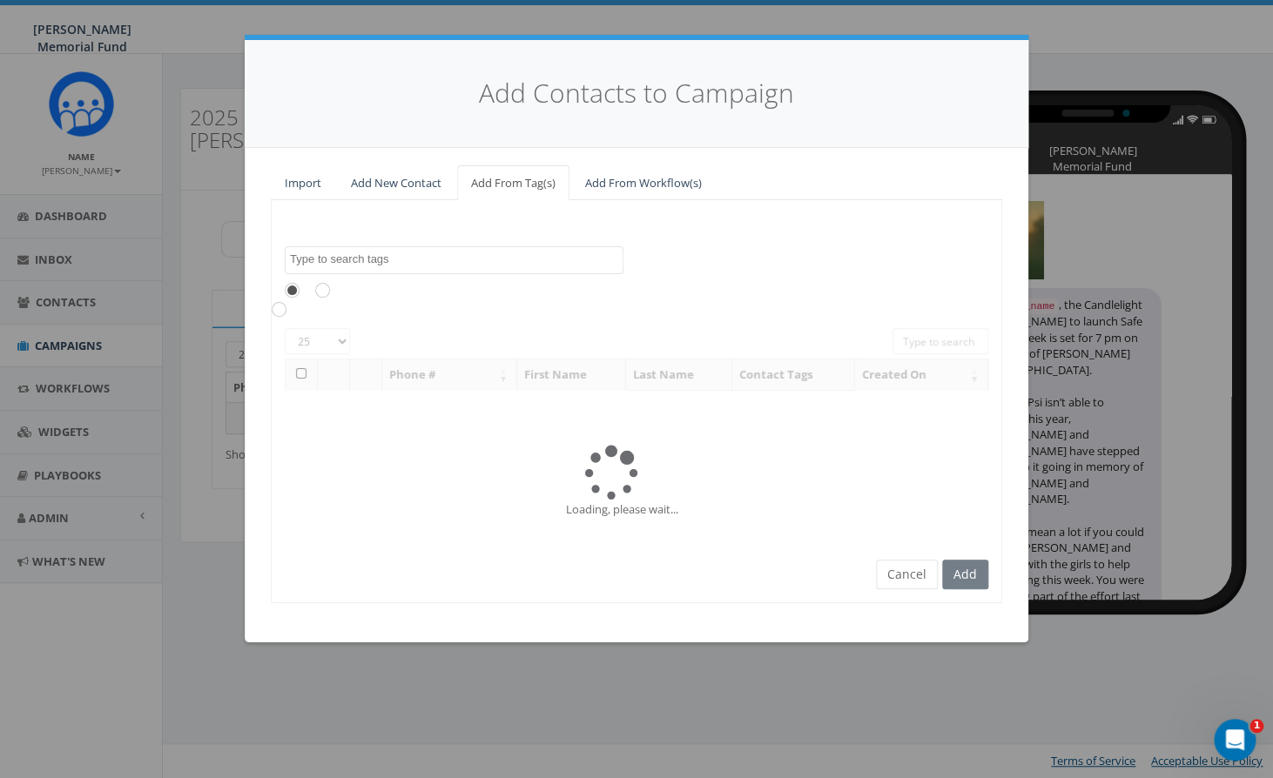
scroll to position [10843, 0]
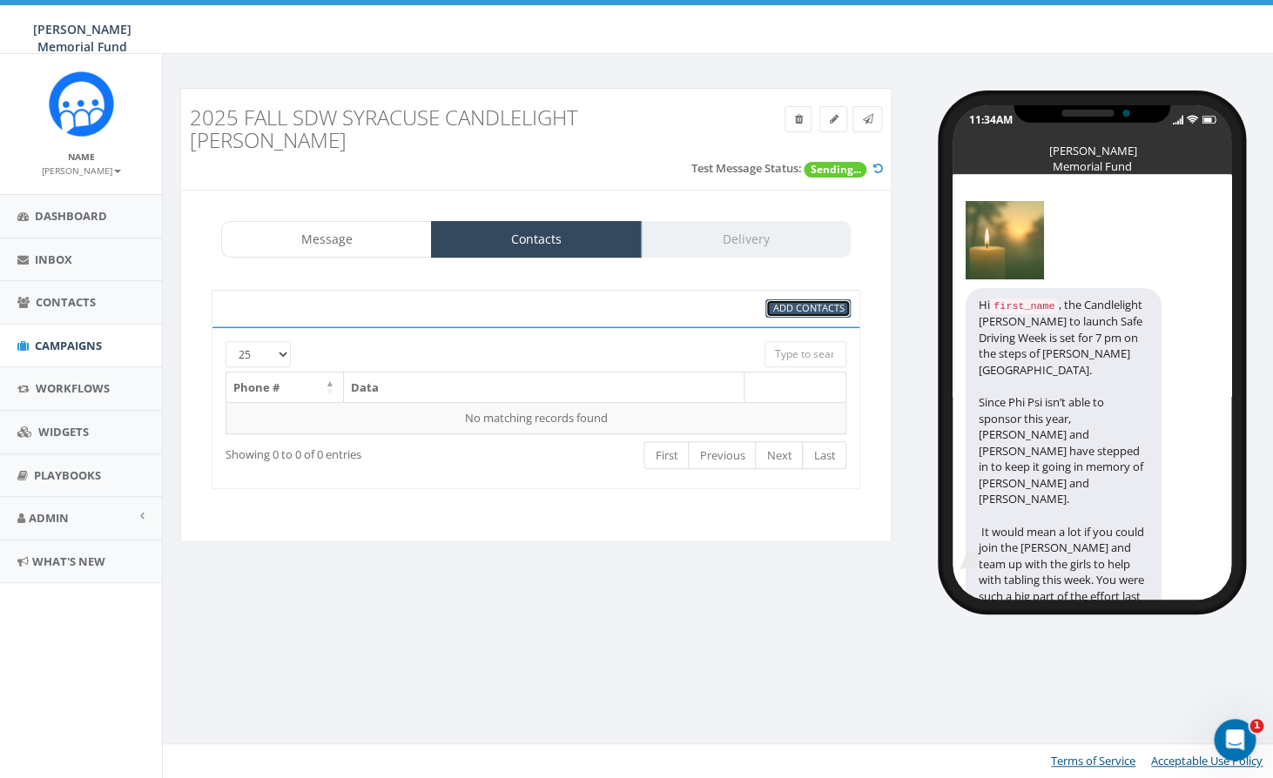
click at [792, 300] on link "Add Contacts" at bounding box center [807, 309] width 85 height 18
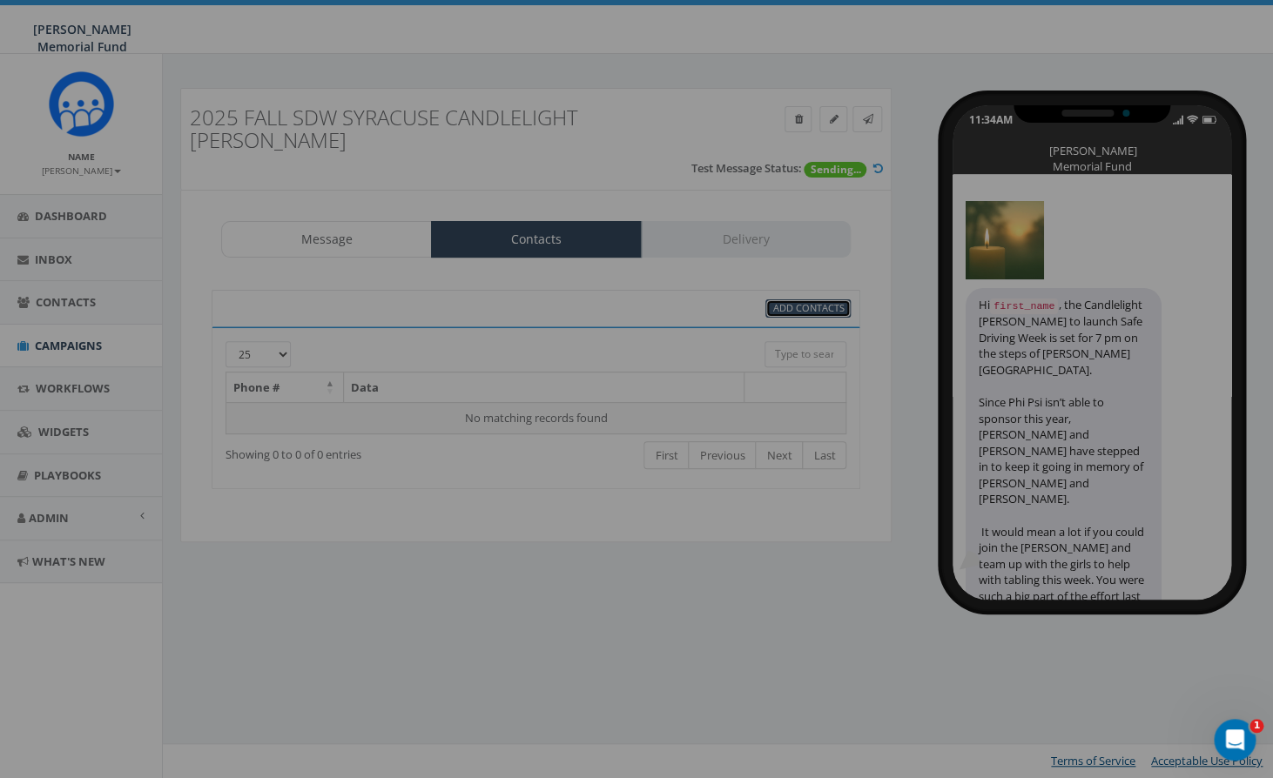
select select
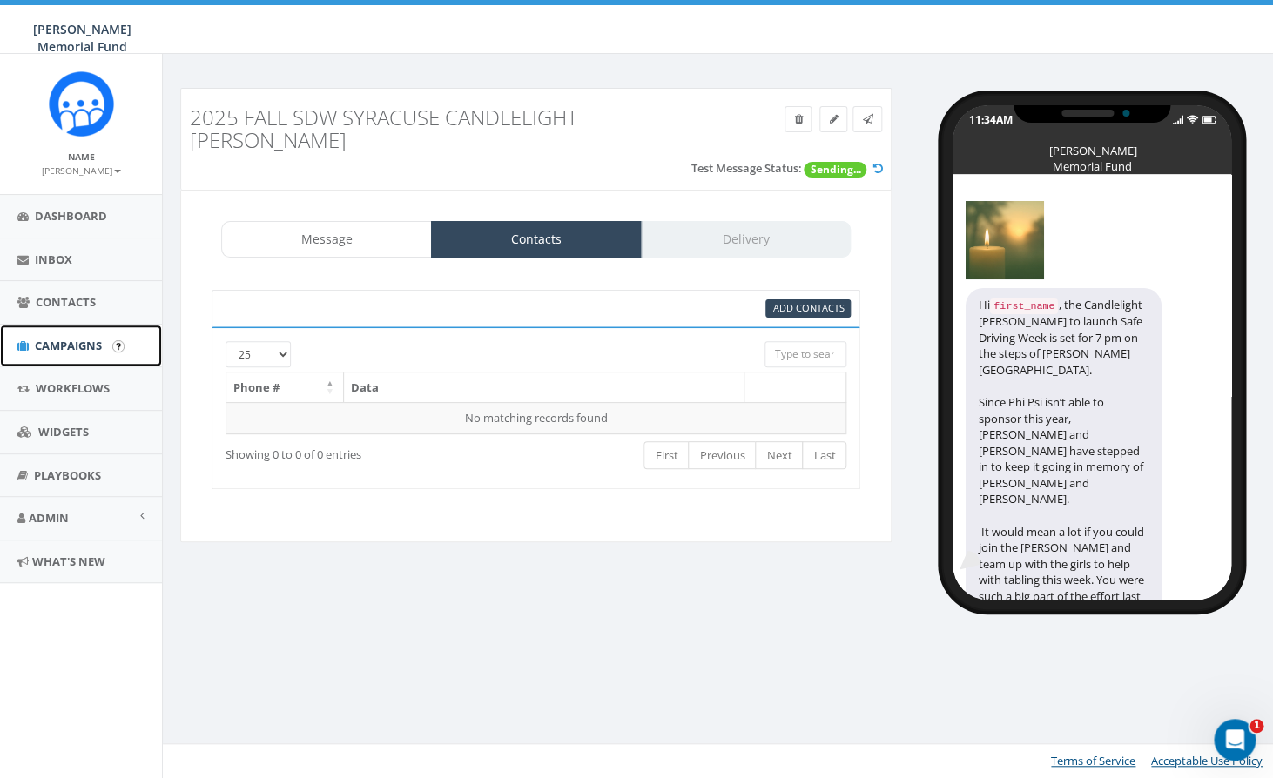
click at [44, 345] on span "Campaigns" at bounding box center [68, 346] width 67 height 16
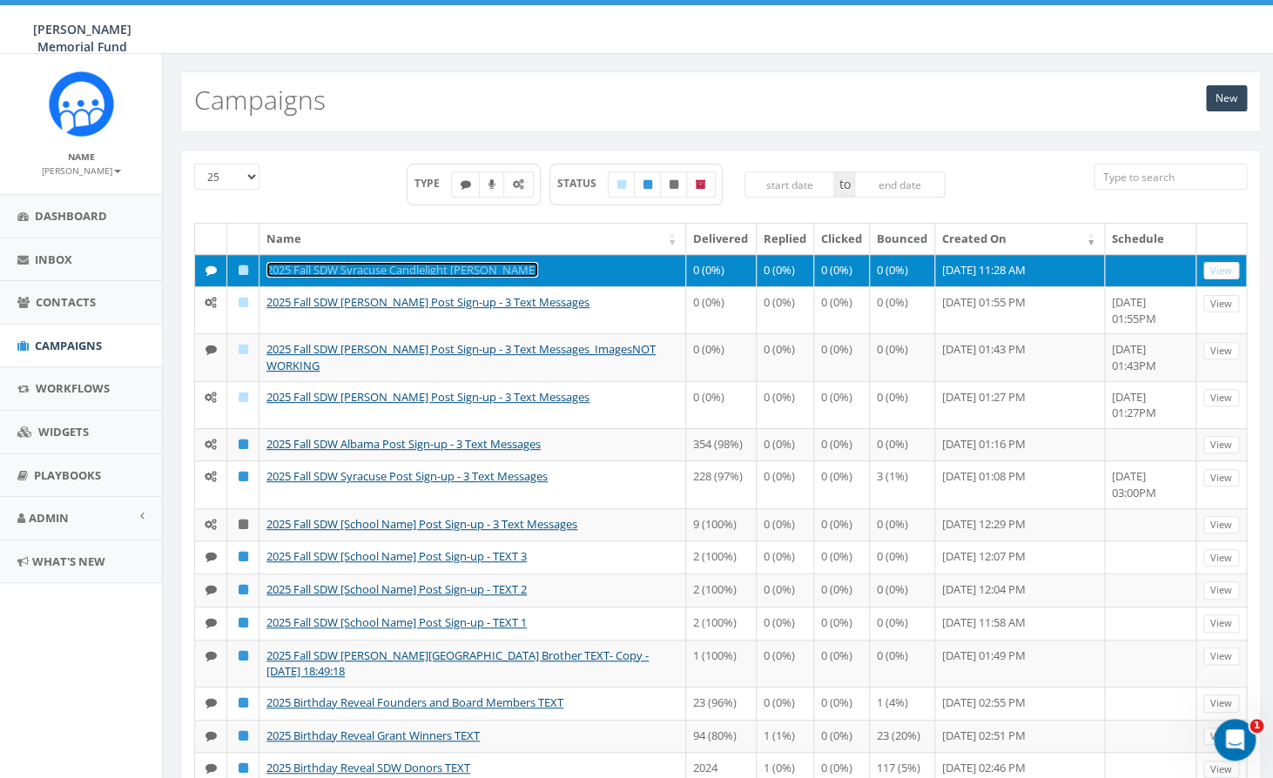
click at [429, 270] on link "2025 Fall SDW Syracuse Candlelight [PERSON_NAME]" at bounding box center [402, 270] width 272 height 16
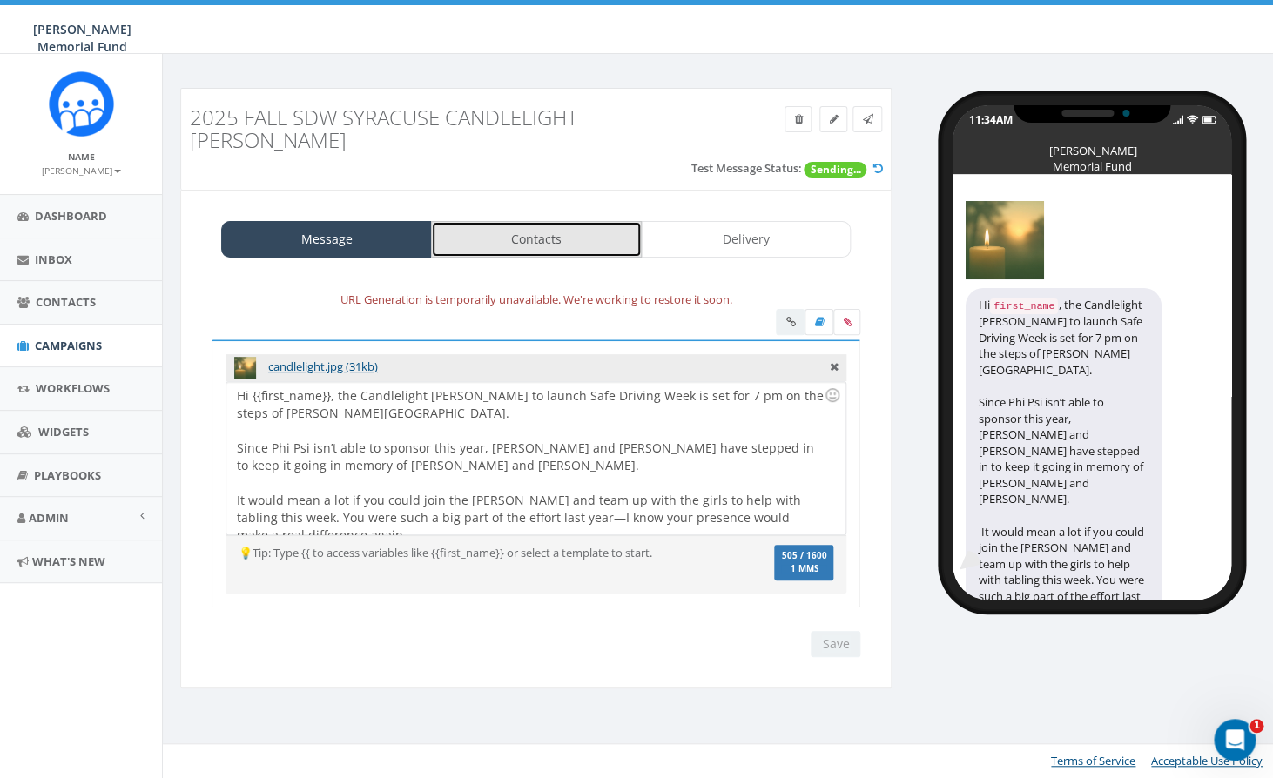
click at [507, 226] on link "Contacts" at bounding box center [536, 239] width 211 height 37
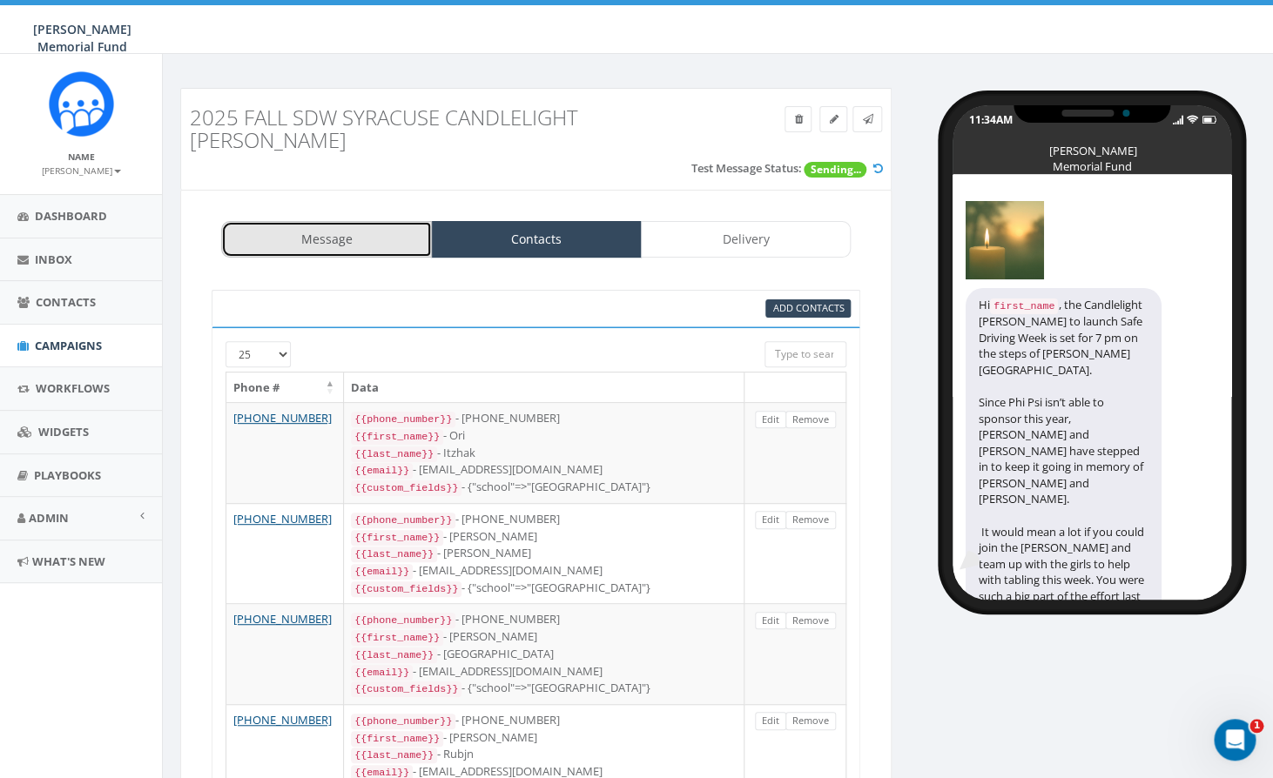
click at [333, 221] on link "Message" at bounding box center [326, 239] width 211 height 37
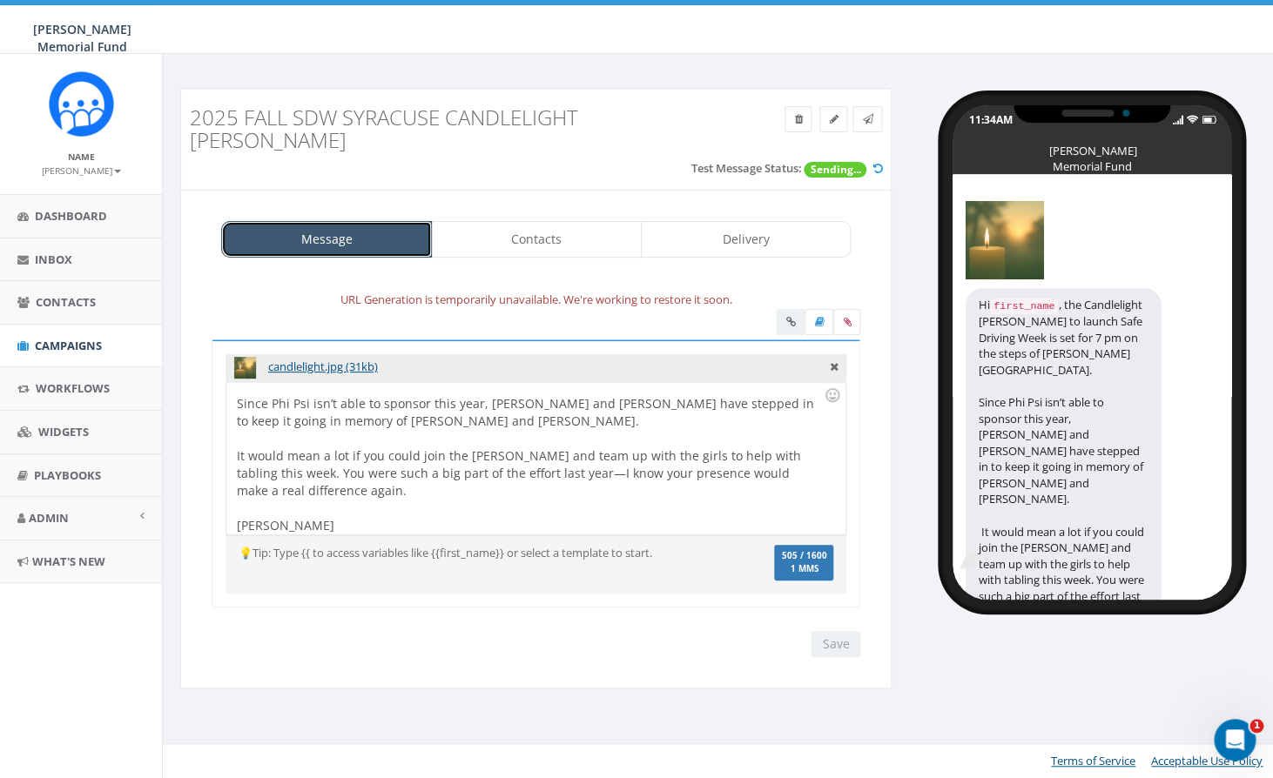
scroll to position [17, 0]
